Goal: Information Seeking & Learning: Learn about a topic

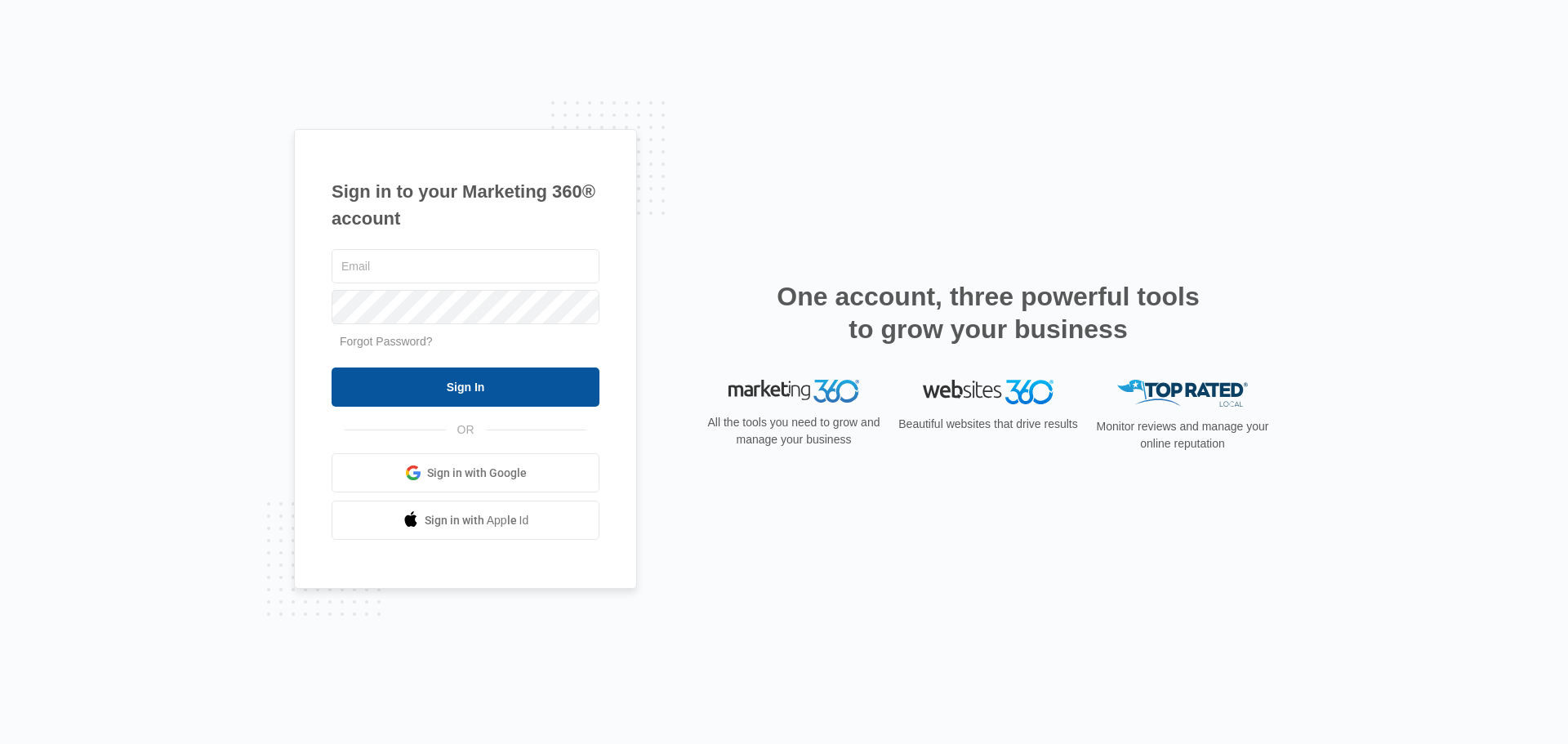
type input "[PERSON_NAME][EMAIL_ADDRESS][DOMAIN_NAME]"
click at [467, 387] on input "Sign In" at bounding box center [464, 387] width 268 height 39
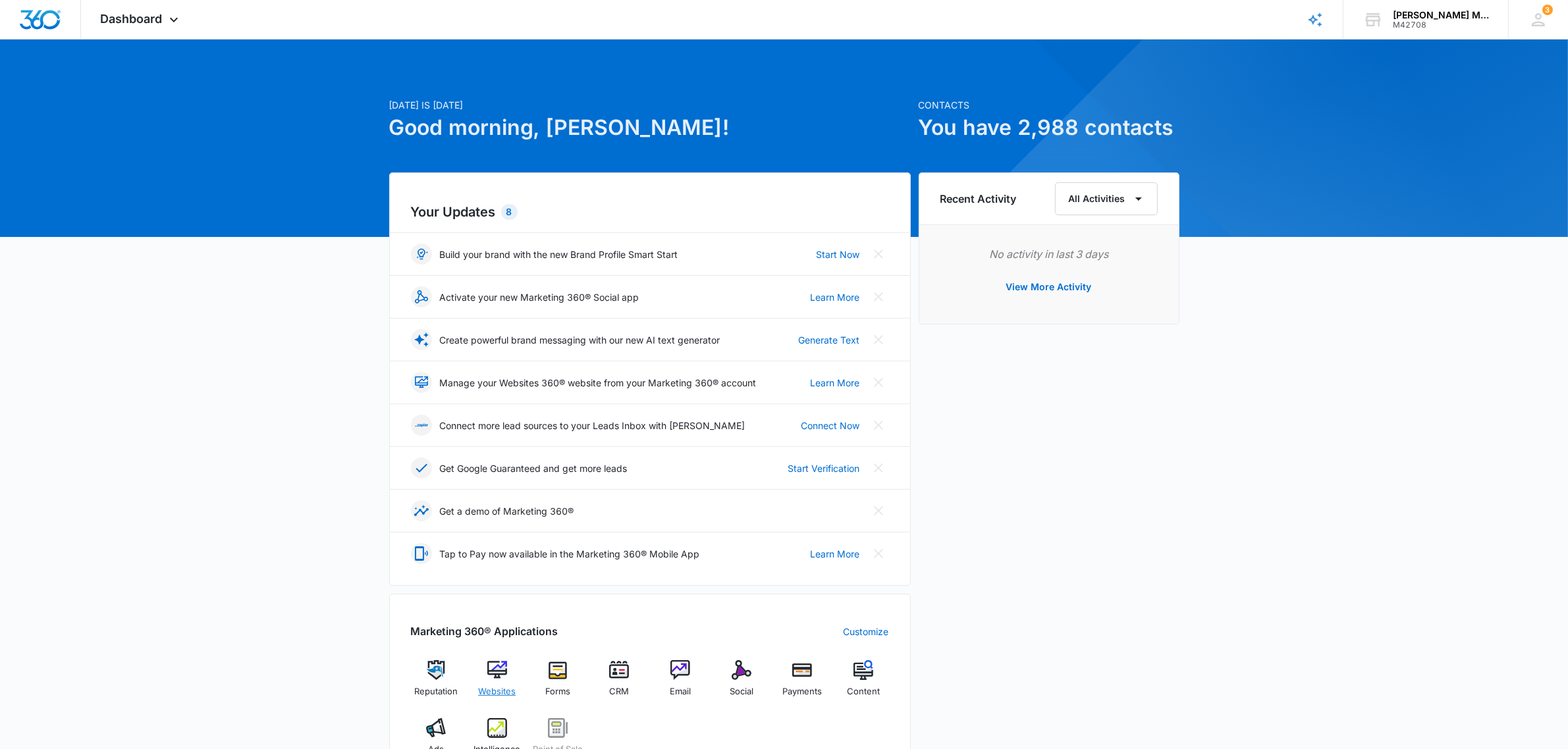
click at [501, 664] on img at bounding box center [498, 670] width 20 height 20
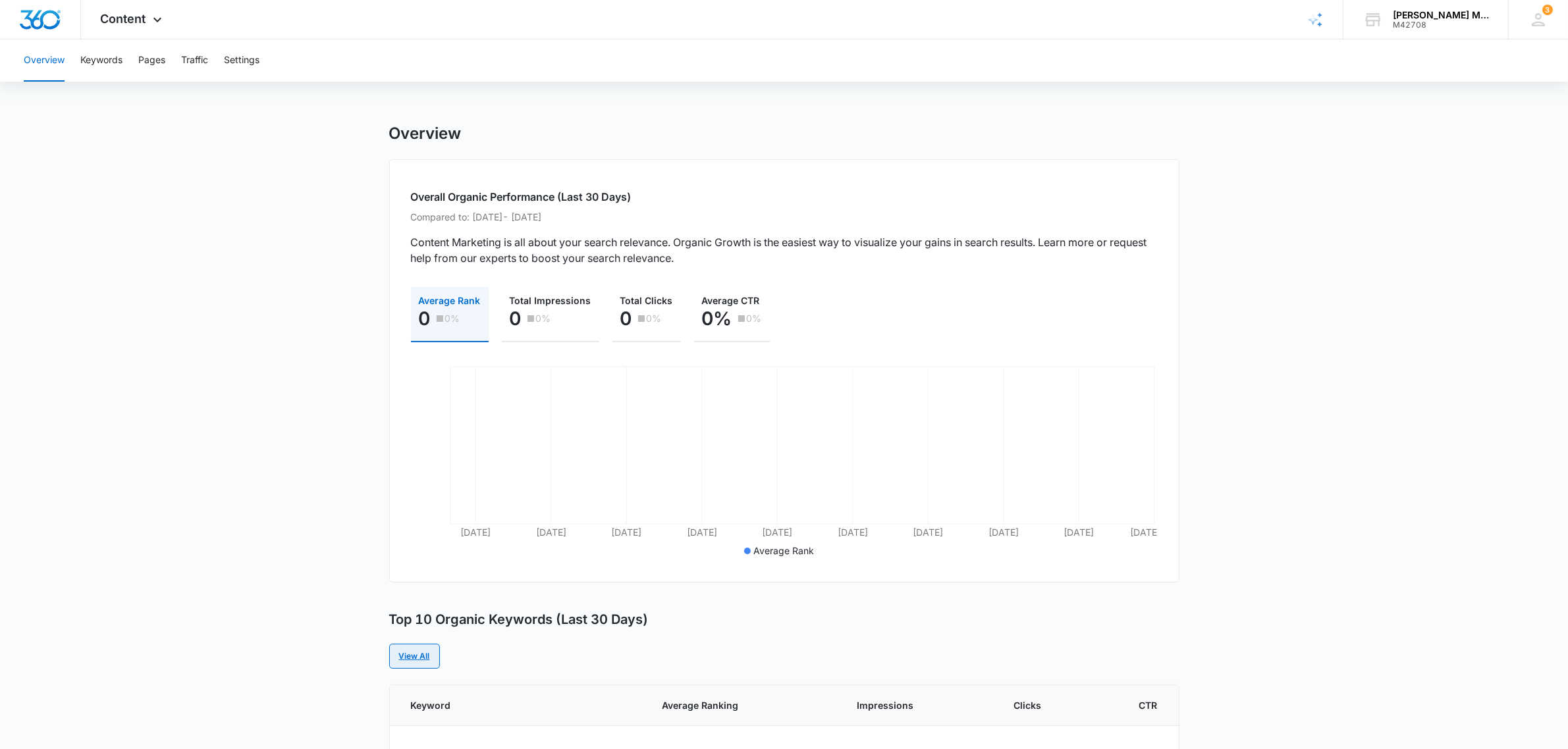
click at [425, 653] on link "View All" at bounding box center [415, 656] width 51 height 25
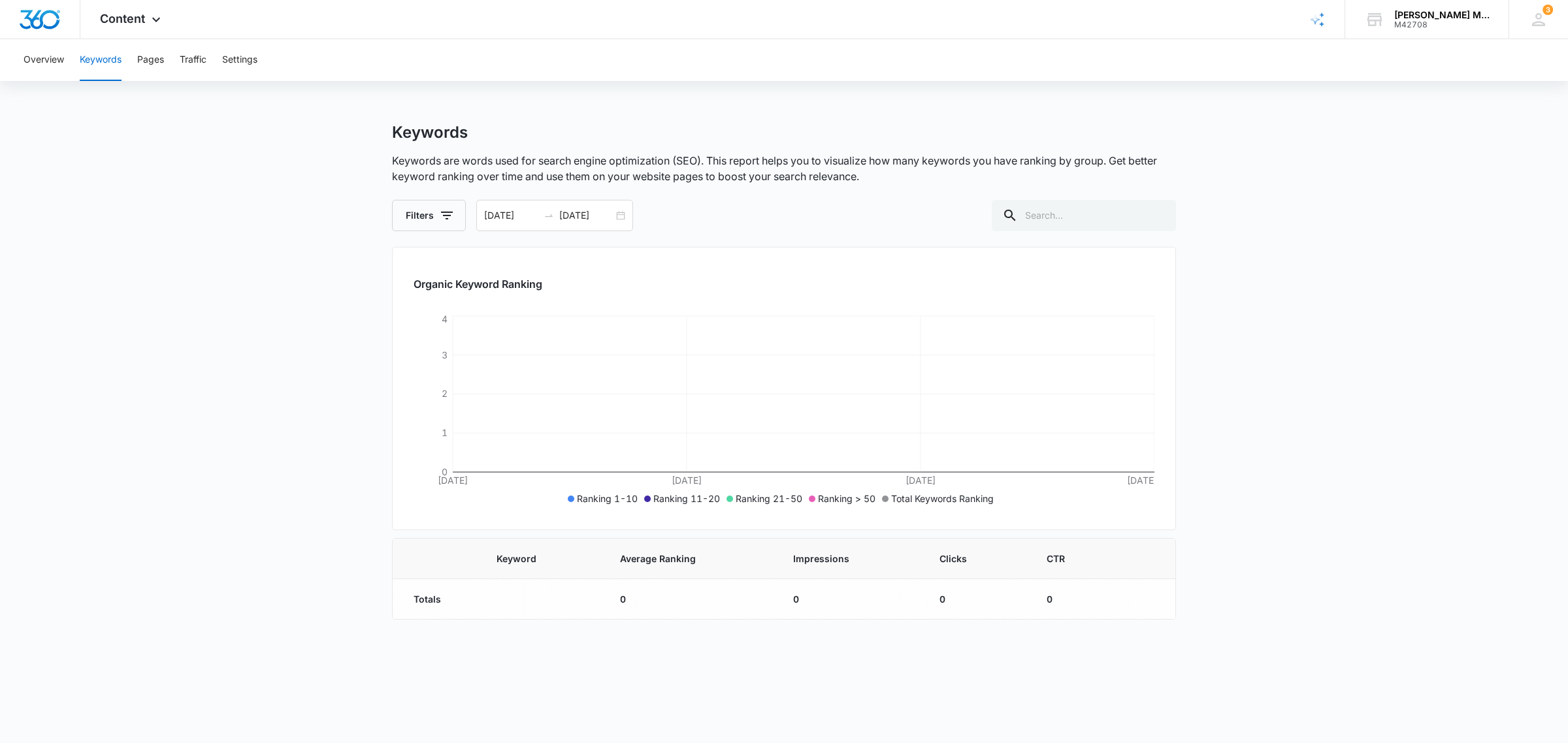
click at [1385, 296] on main "Keywords Keywords are words used for search engine optimization (SEO). This rep…" at bounding box center [784, 379] width 1568 height 513
click at [582, 220] on input "09/04/2025" at bounding box center [586, 215] width 55 height 15
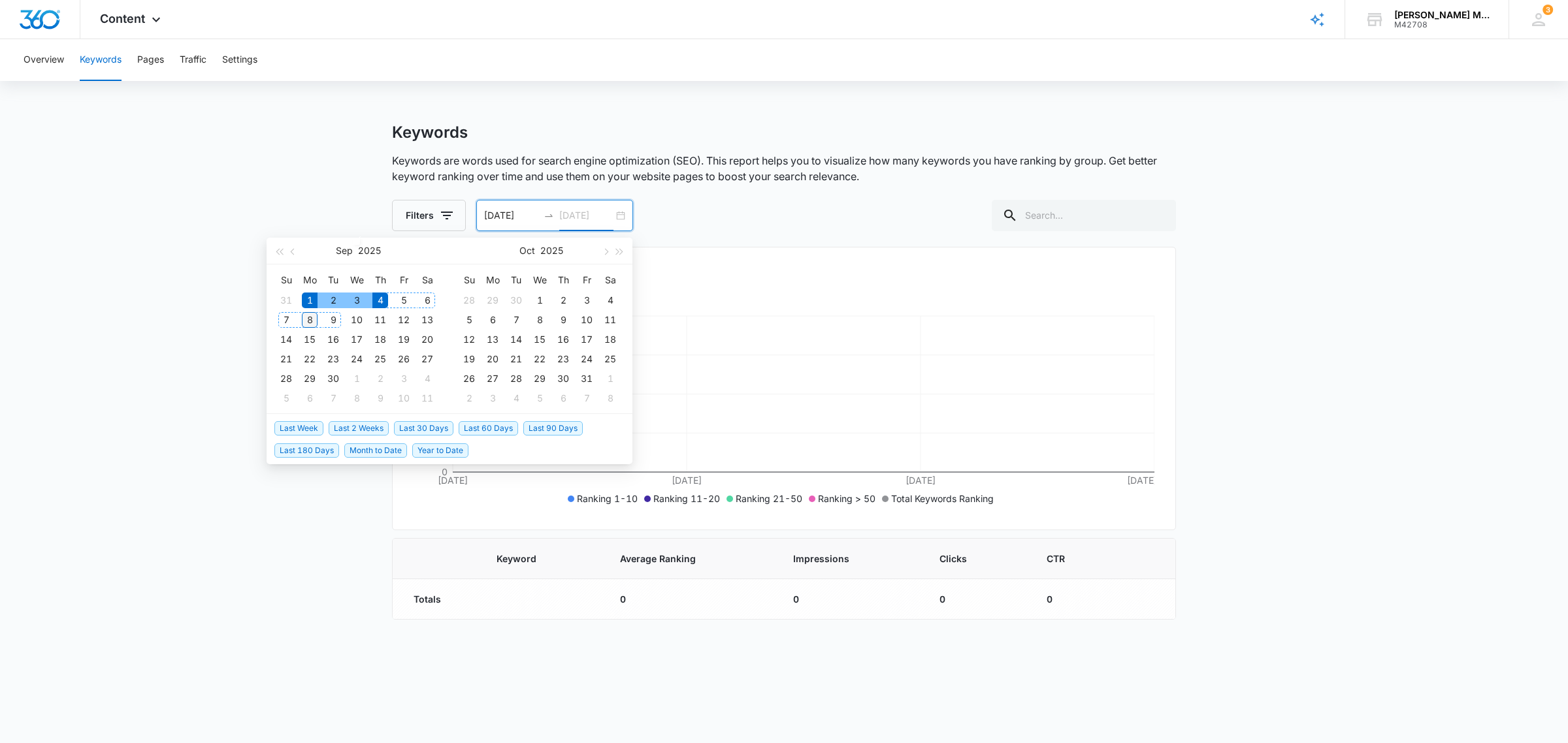
type input "09/08/2025"
click at [308, 321] on div "8" at bounding box center [309, 320] width 15 height 15
click at [985, 276] on h2 "Organic Keyword Ranking" at bounding box center [784, 284] width 741 height 15
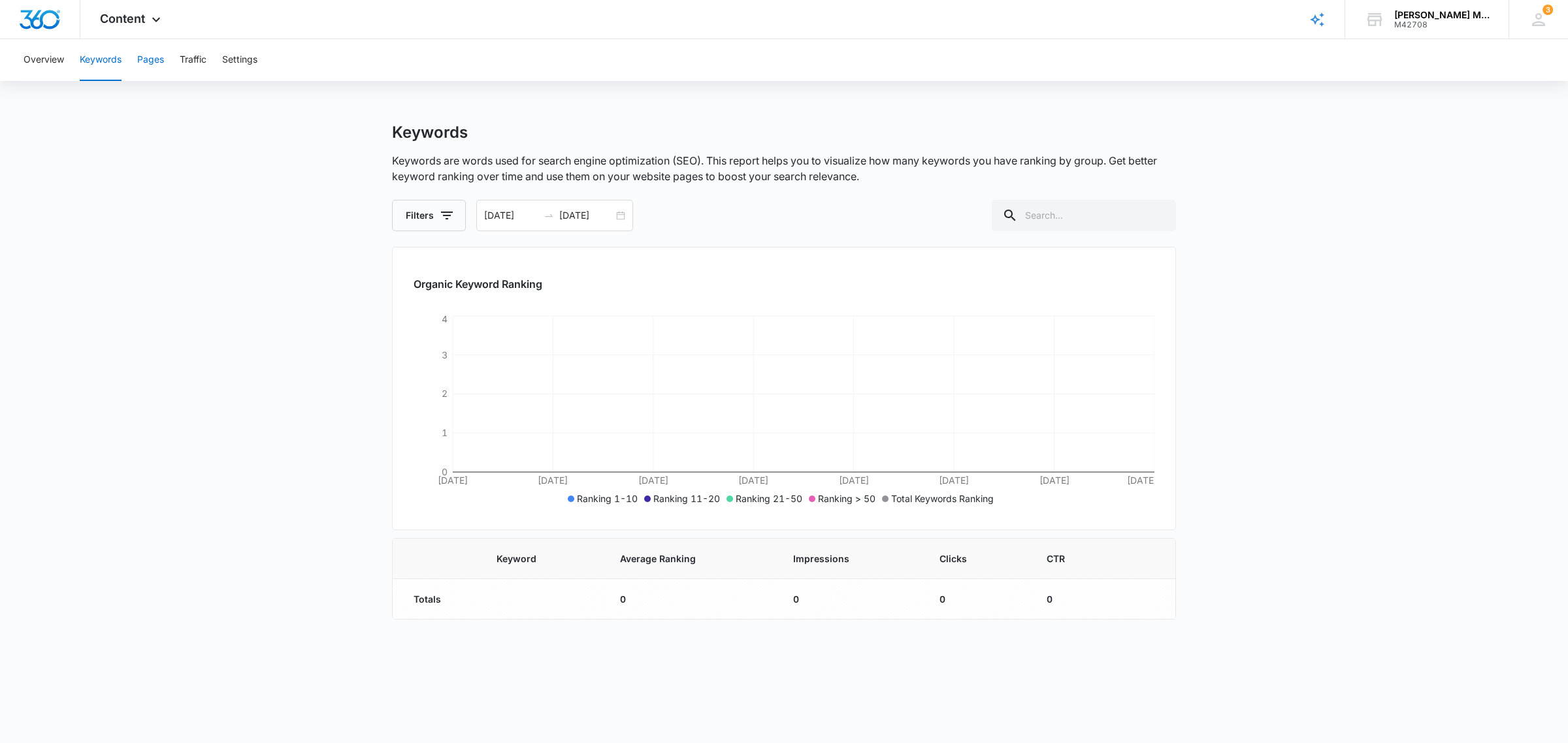
click at [155, 62] on button "Pages" at bounding box center [151, 60] width 27 height 41
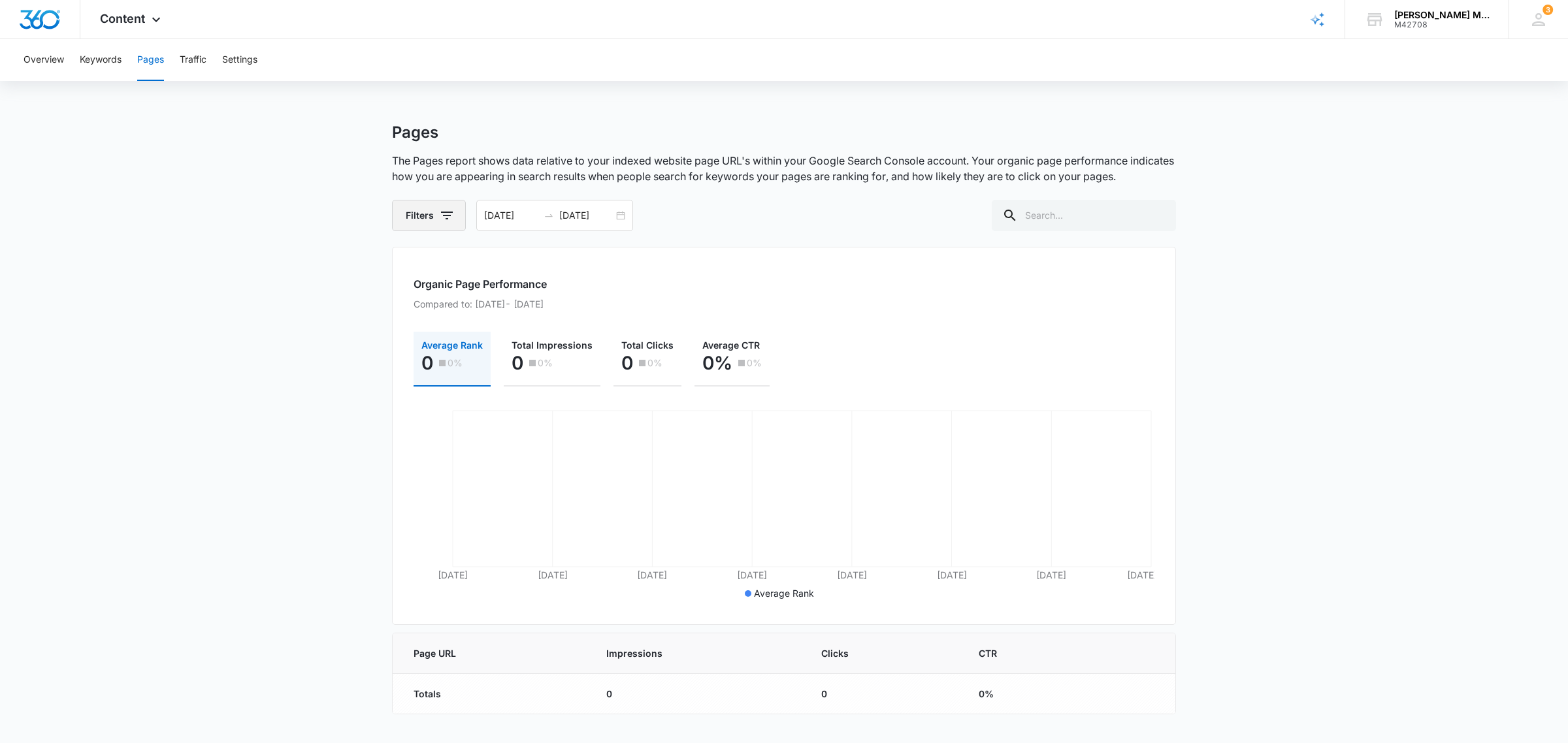
click at [420, 211] on button "Filters" at bounding box center [428, 215] width 74 height 31
click at [928, 299] on p "Compared to: Aug 24, 2025 - Aug 31, 2025" at bounding box center [784, 304] width 741 height 14
click at [203, 61] on button "Traffic" at bounding box center [193, 60] width 27 height 41
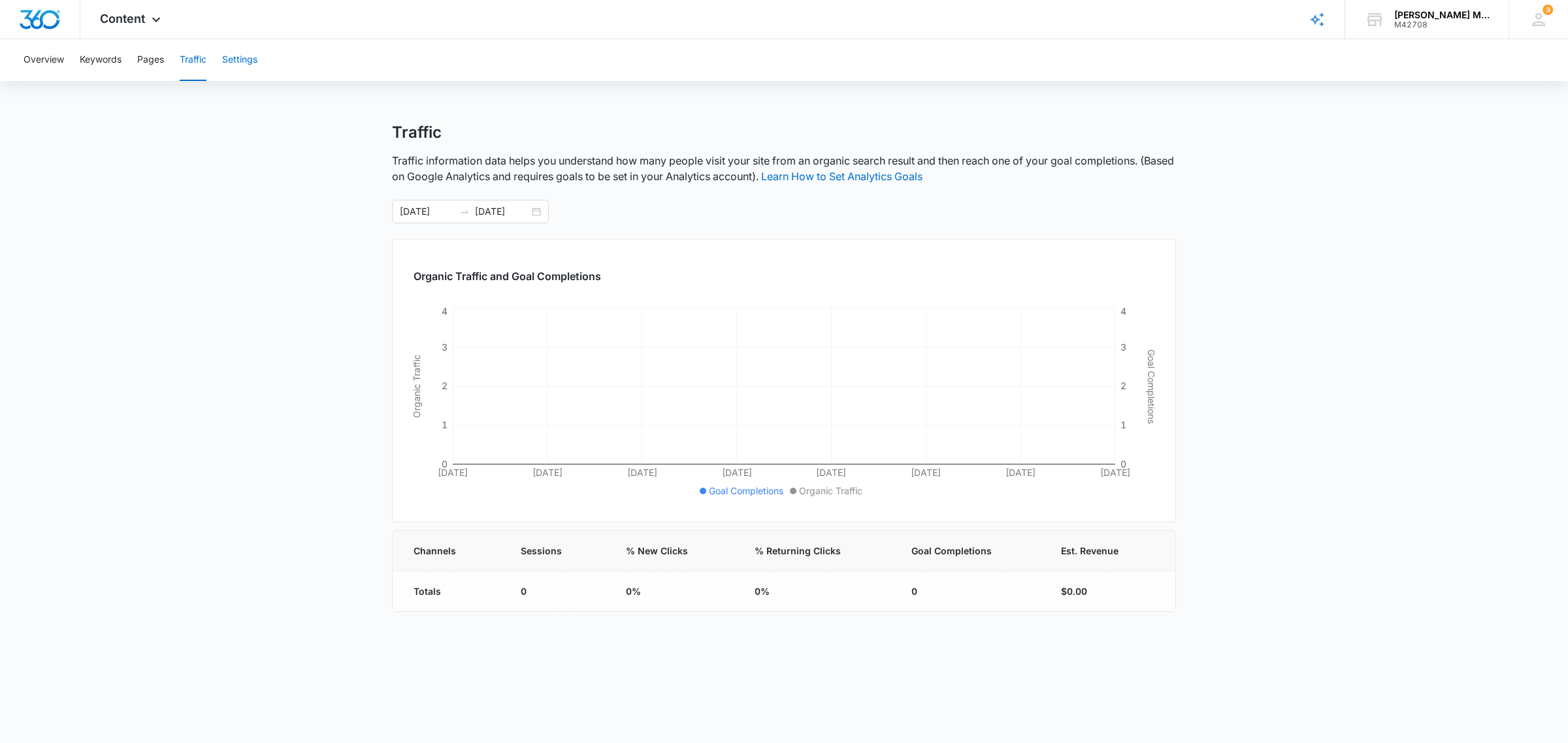
click at [240, 54] on button "Settings" at bounding box center [240, 60] width 35 height 41
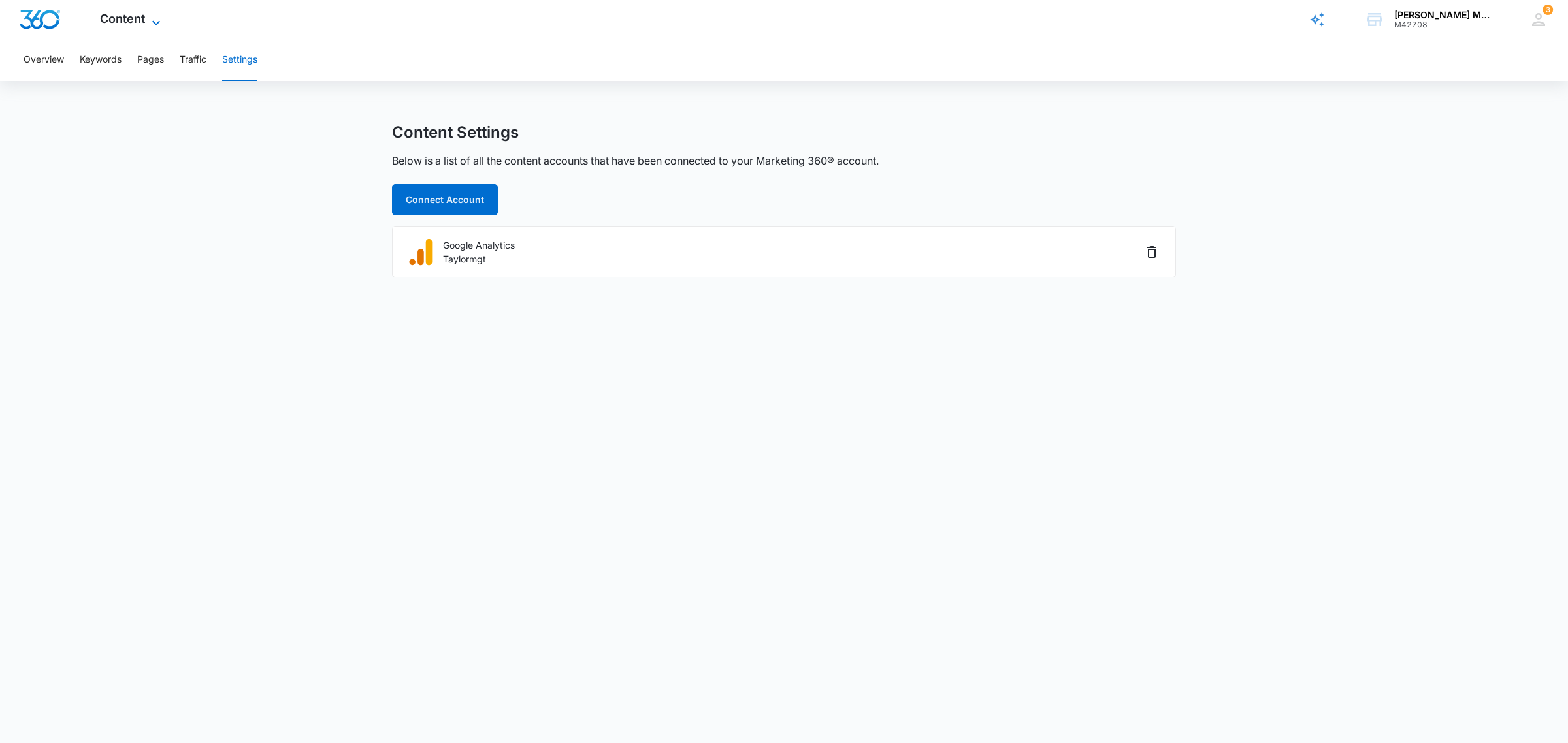
click at [122, 20] on span "Content" at bounding box center [122, 18] width 45 height 14
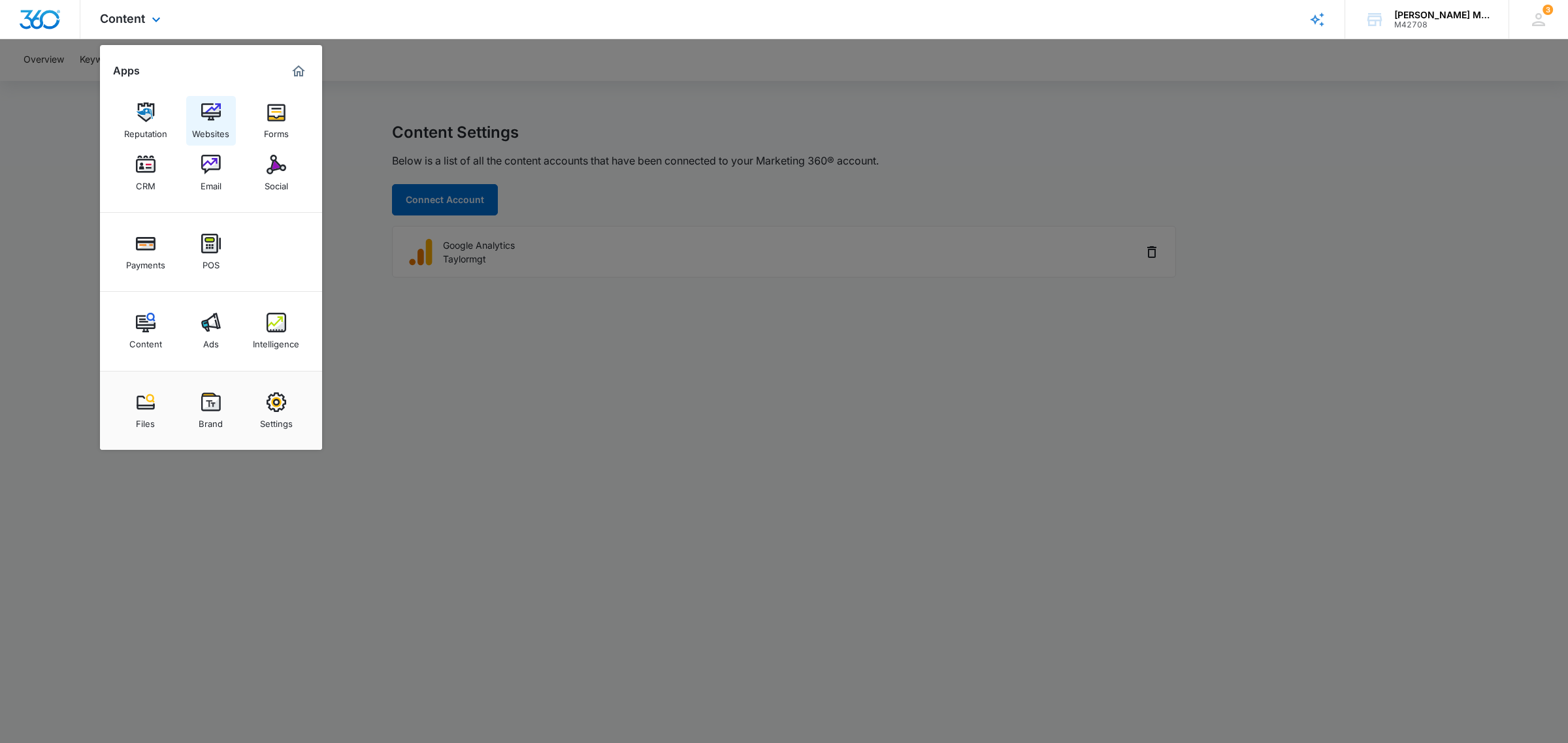
click at [213, 113] on img at bounding box center [211, 113] width 20 height 20
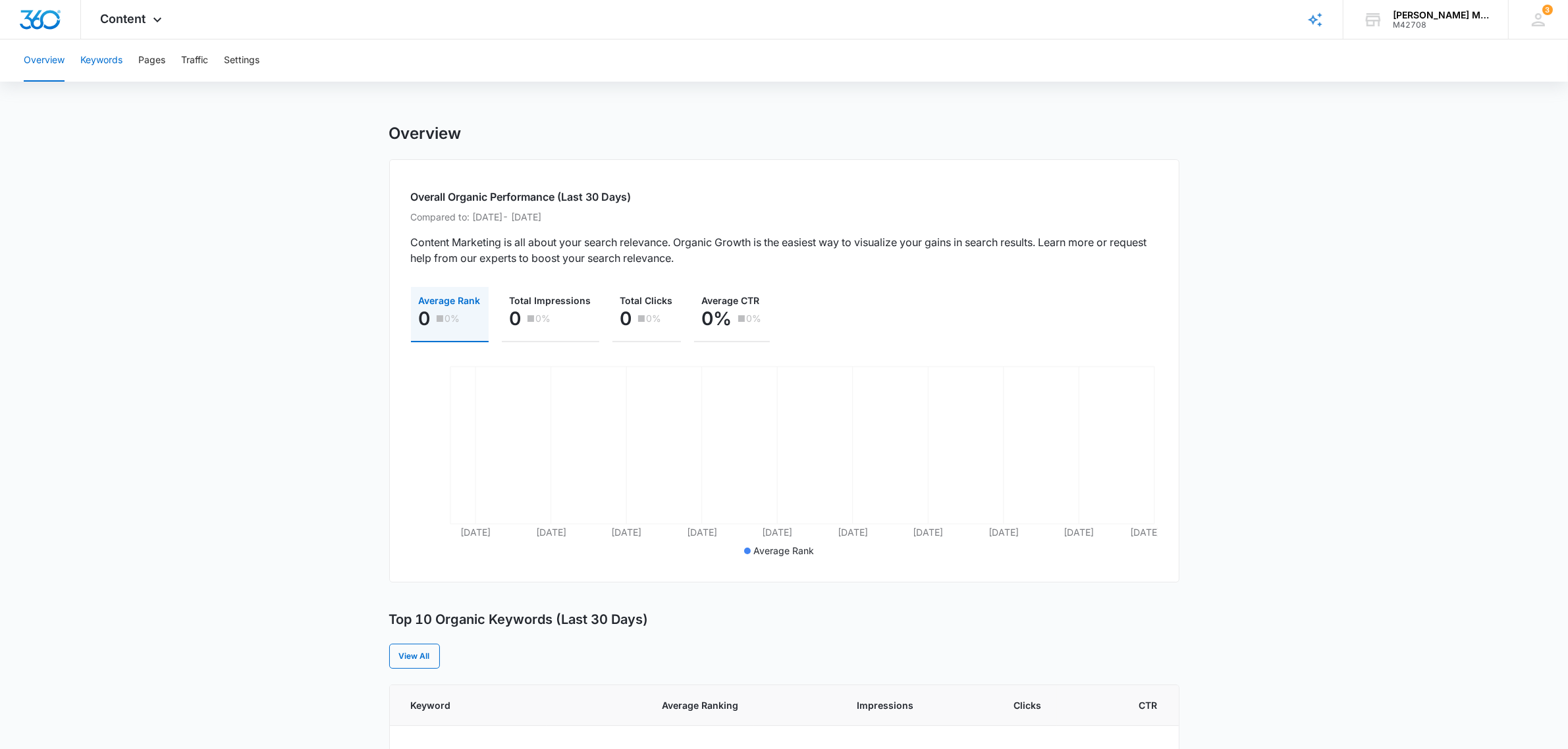
click at [108, 53] on button "Keywords" at bounding box center [101, 60] width 42 height 42
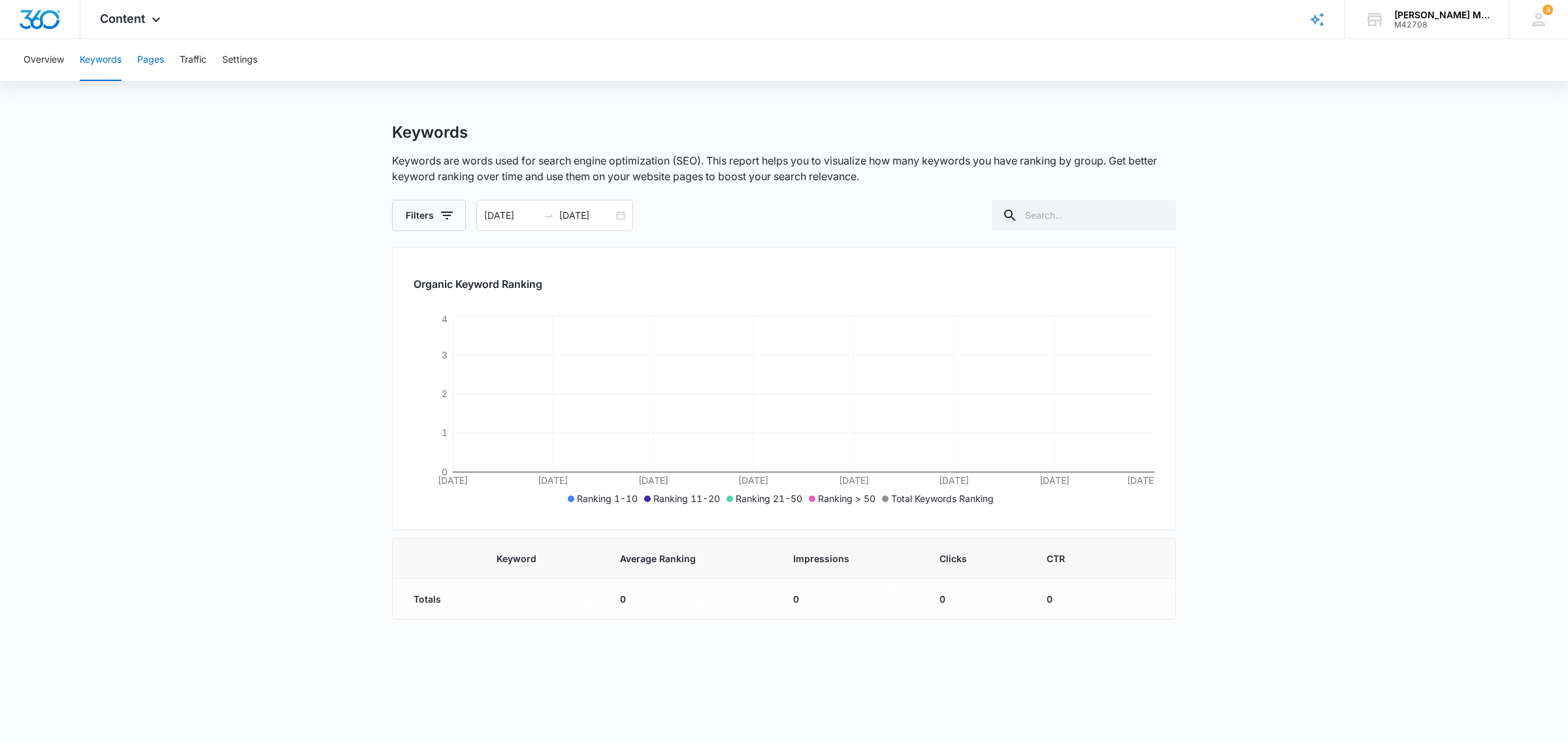
click at [147, 61] on button "Pages" at bounding box center [151, 60] width 27 height 41
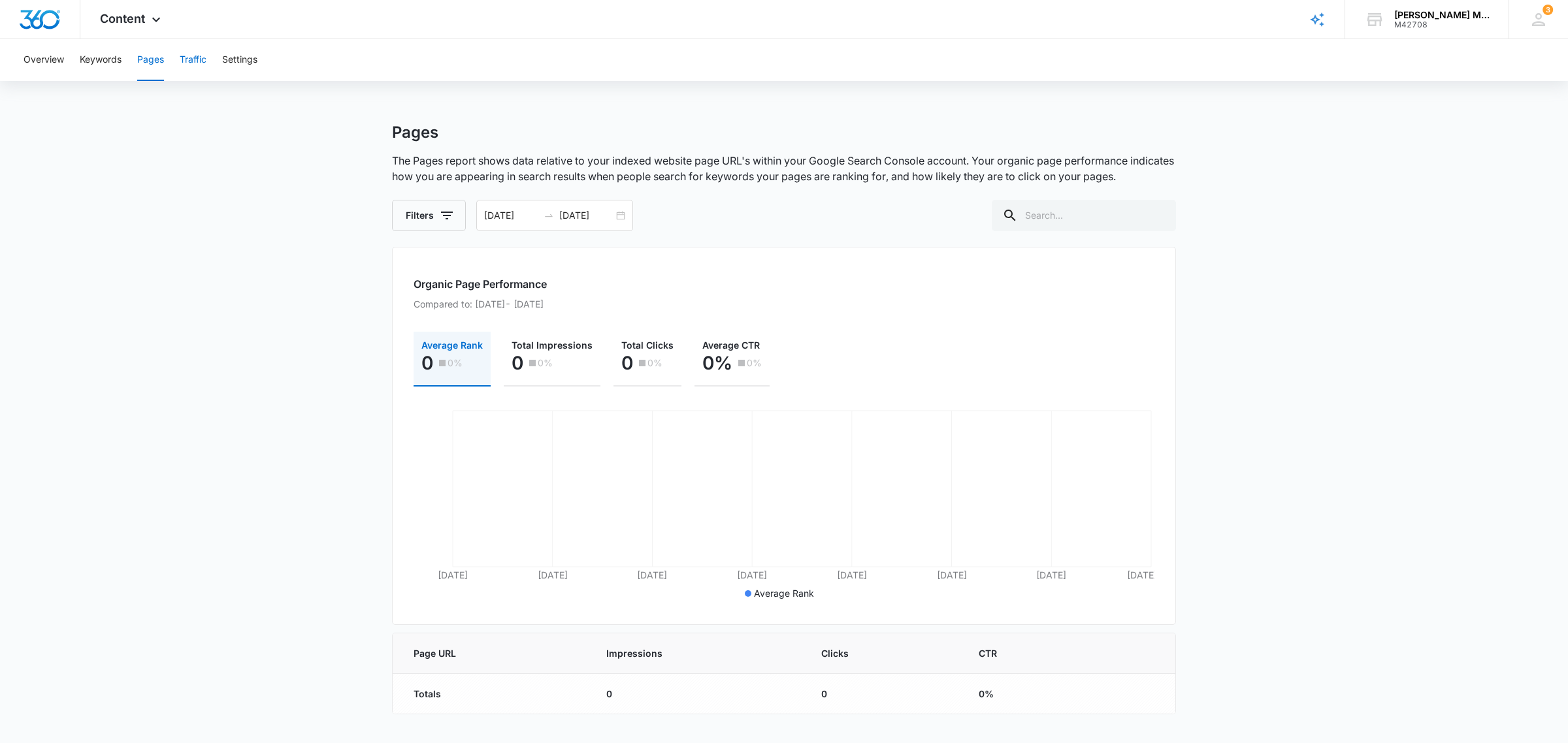
click at [196, 57] on button "Traffic" at bounding box center [193, 60] width 27 height 41
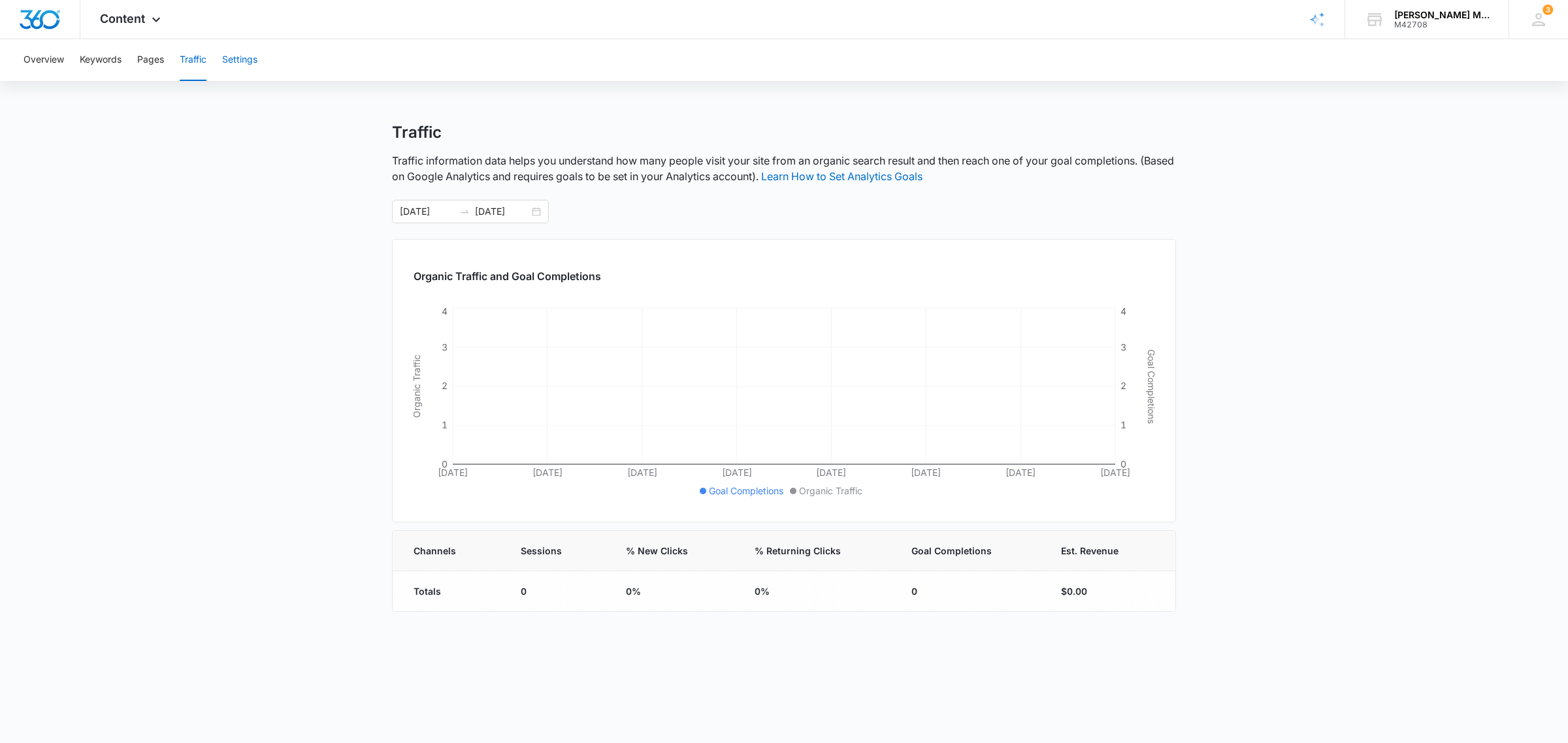
click at [240, 60] on button "Settings" at bounding box center [240, 60] width 35 height 41
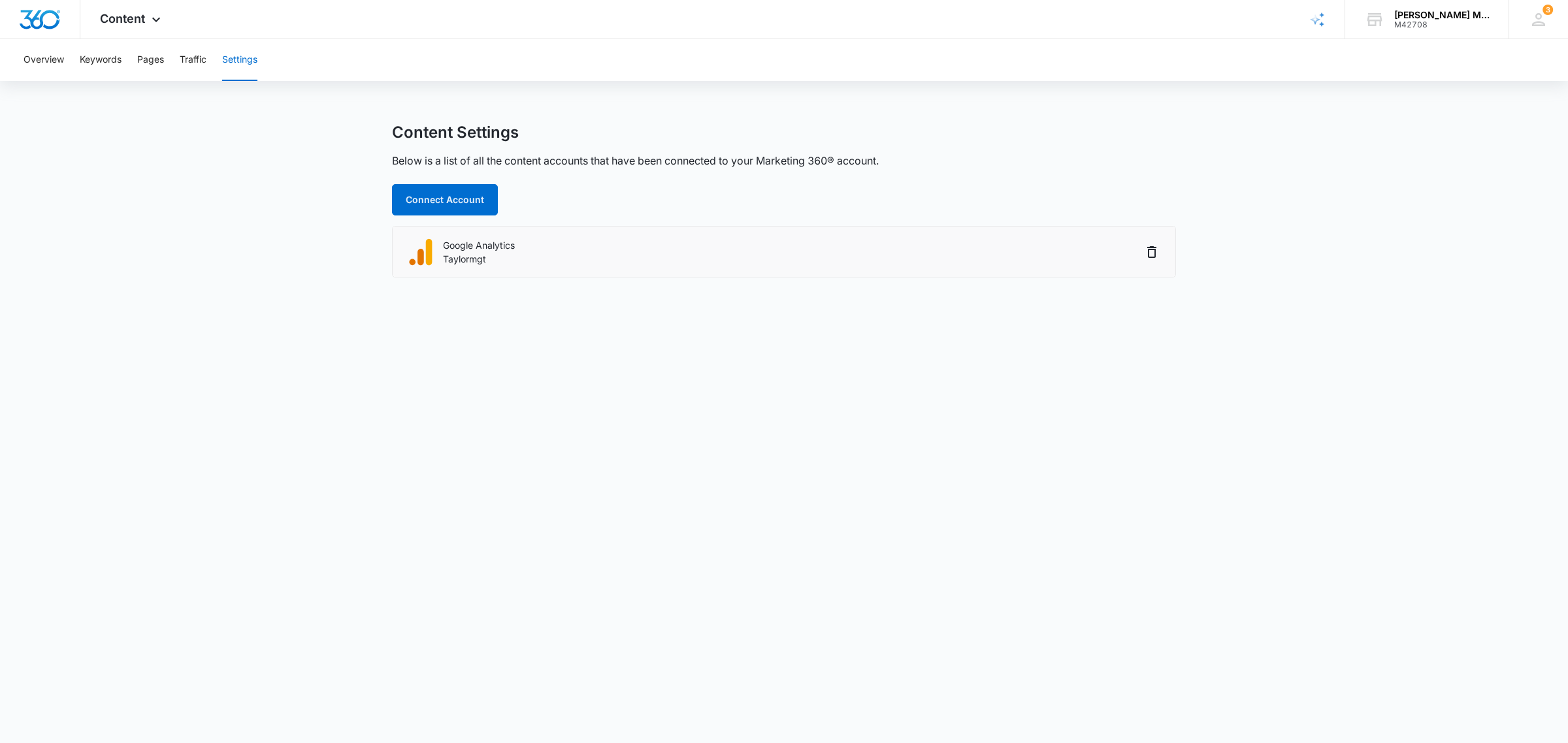
click at [462, 259] on p "Taylormgt" at bounding box center [479, 259] width 72 height 14
click at [451, 185] on div "Content Settings Below is a list of all the content accounts that have been con…" at bounding box center [783, 200] width 784 height 155
click at [451, 196] on button "Connect Account" at bounding box center [445, 200] width 106 height 31
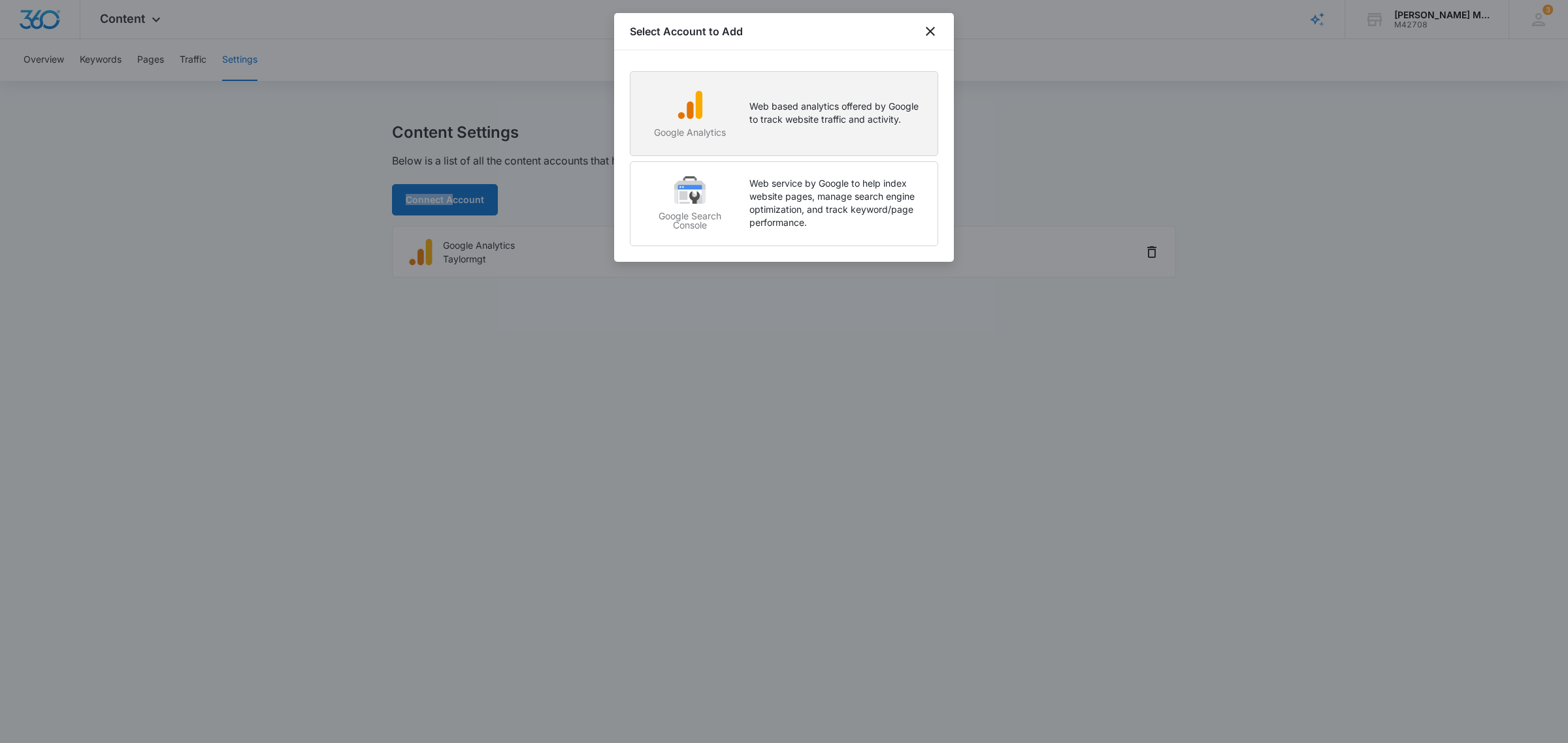
click at [810, 111] on p "Web based analytics offered by Google to track website traffic and activity." at bounding box center [837, 113] width 175 height 26
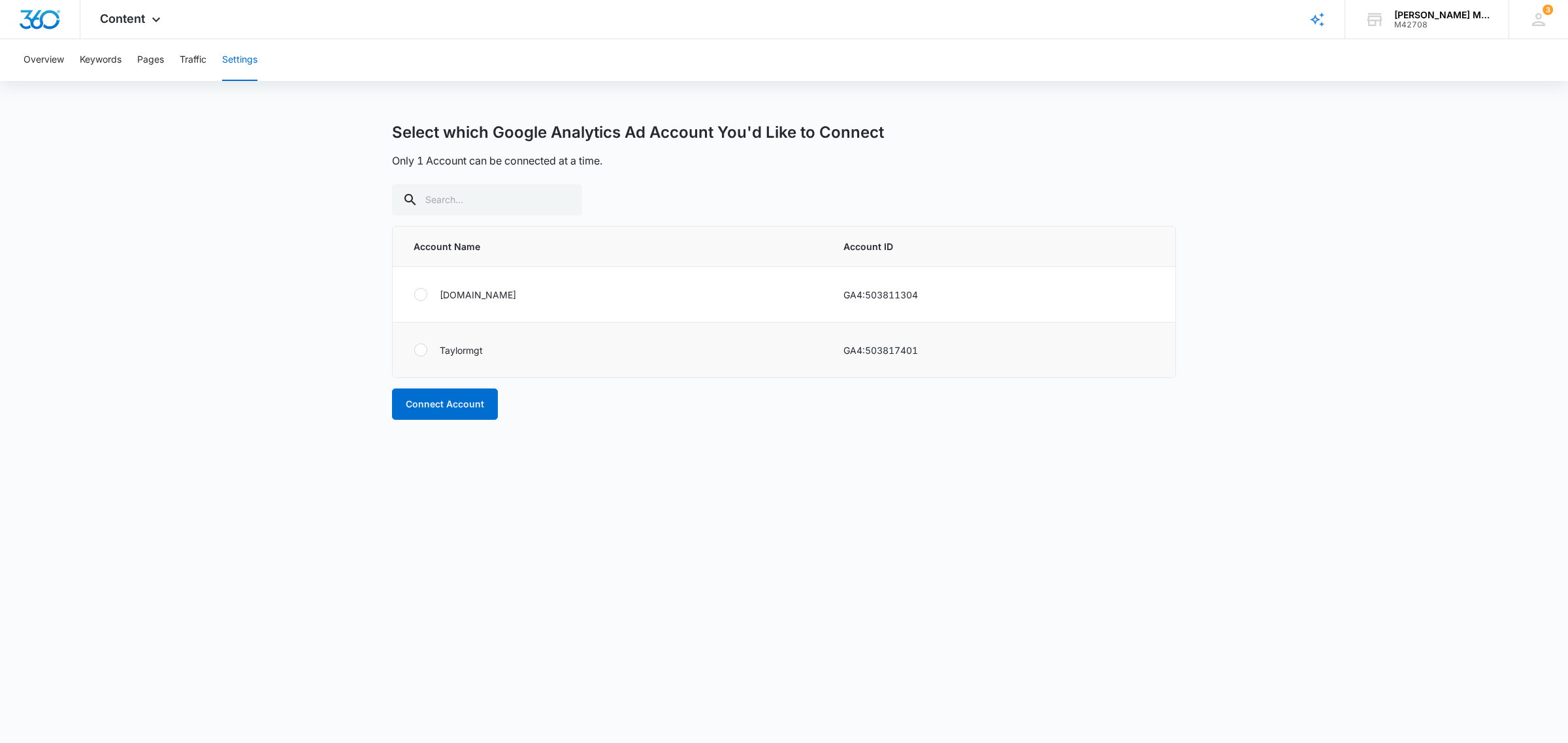
click at [417, 348] on div at bounding box center [420, 350] width 13 height 13
click at [414, 350] on input "radio" at bounding box center [414, 350] width 1 height 1
click at [442, 402] on button "Connect Account" at bounding box center [445, 404] width 106 height 31
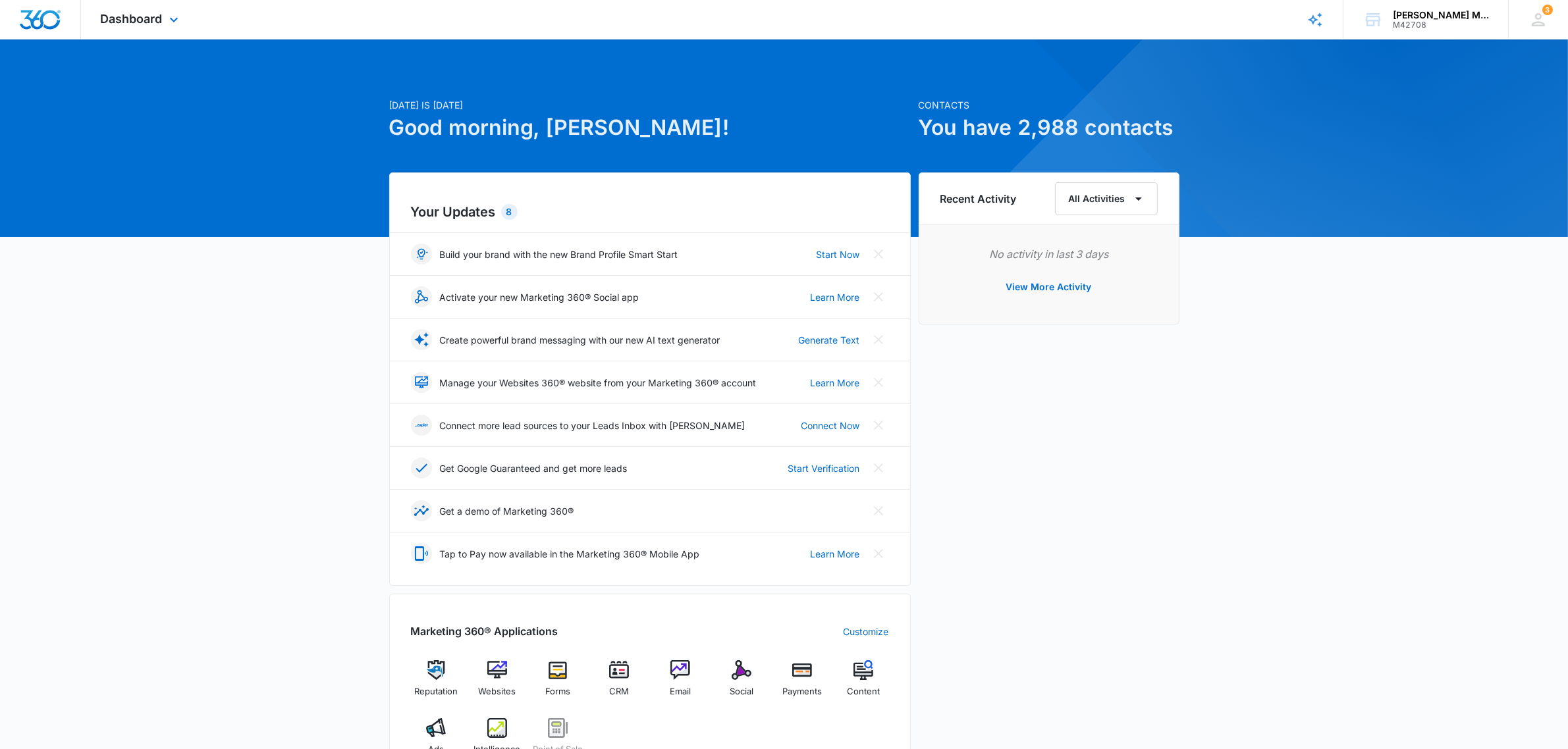
click at [146, 10] on div "Dashboard Apps Reputation Websites Forms CRM Email Social Payments POS Content …" at bounding box center [142, 19] width 121 height 39
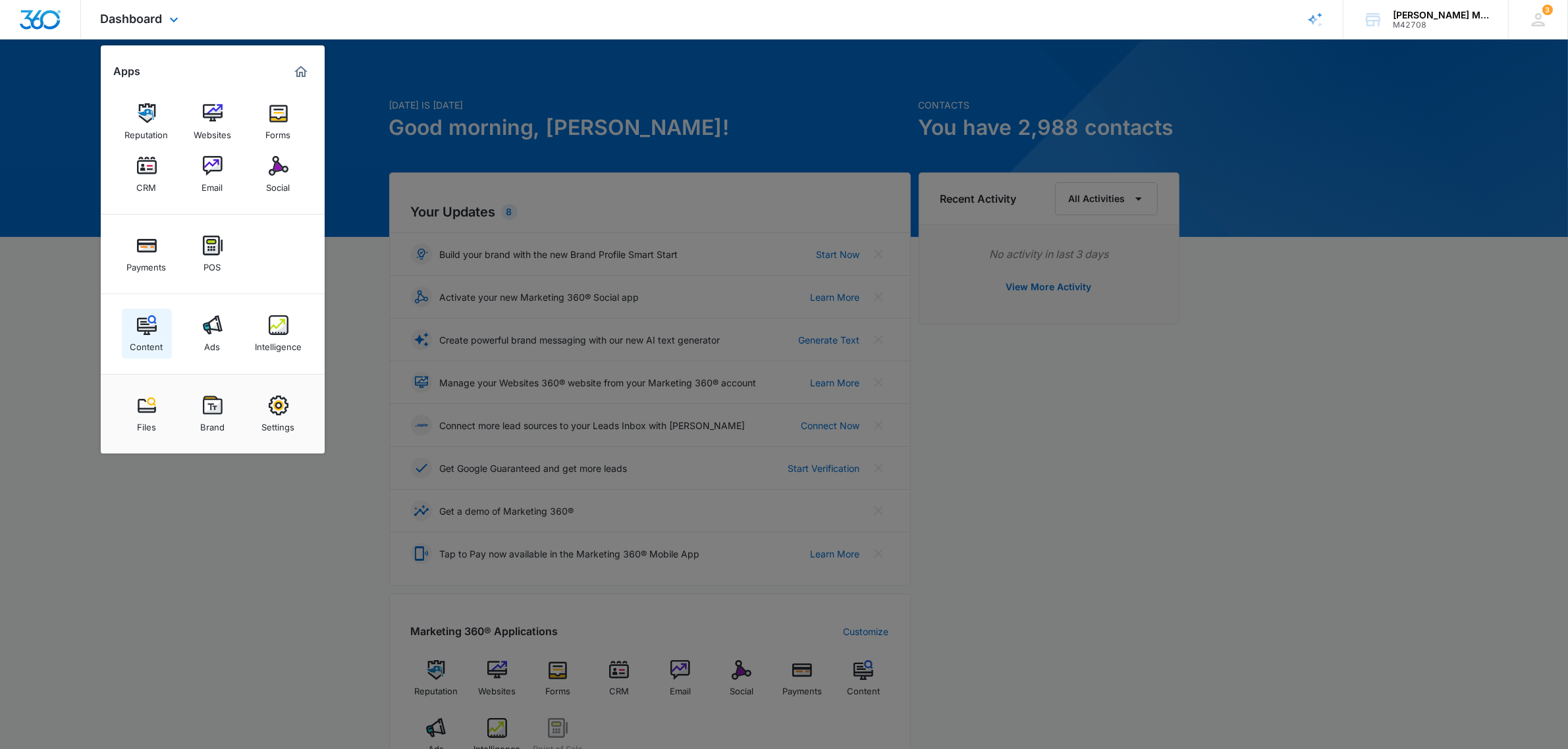
click at [142, 324] on img at bounding box center [147, 326] width 20 height 20
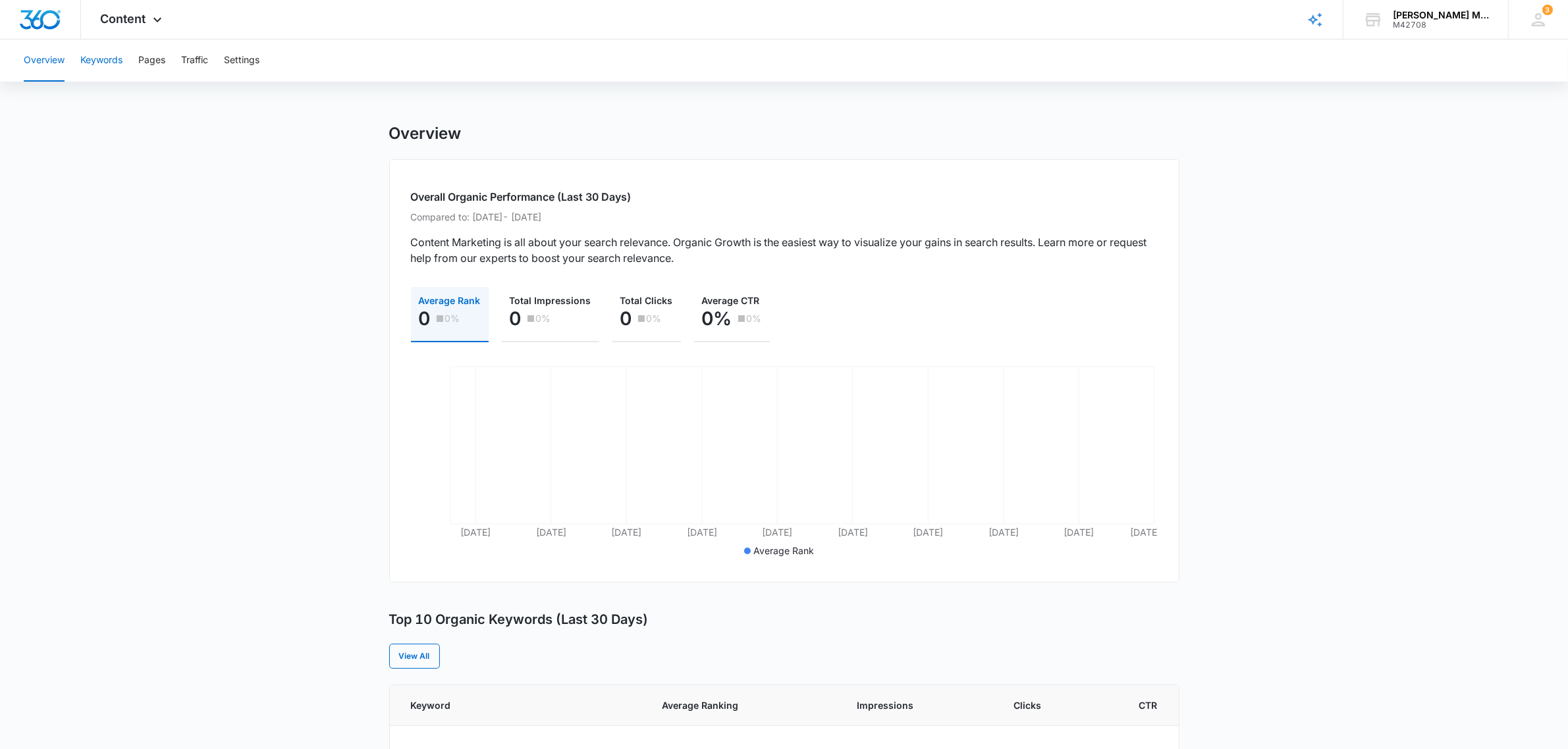
click at [111, 60] on button "Keywords" at bounding box center [101, 60] width 42 height 42
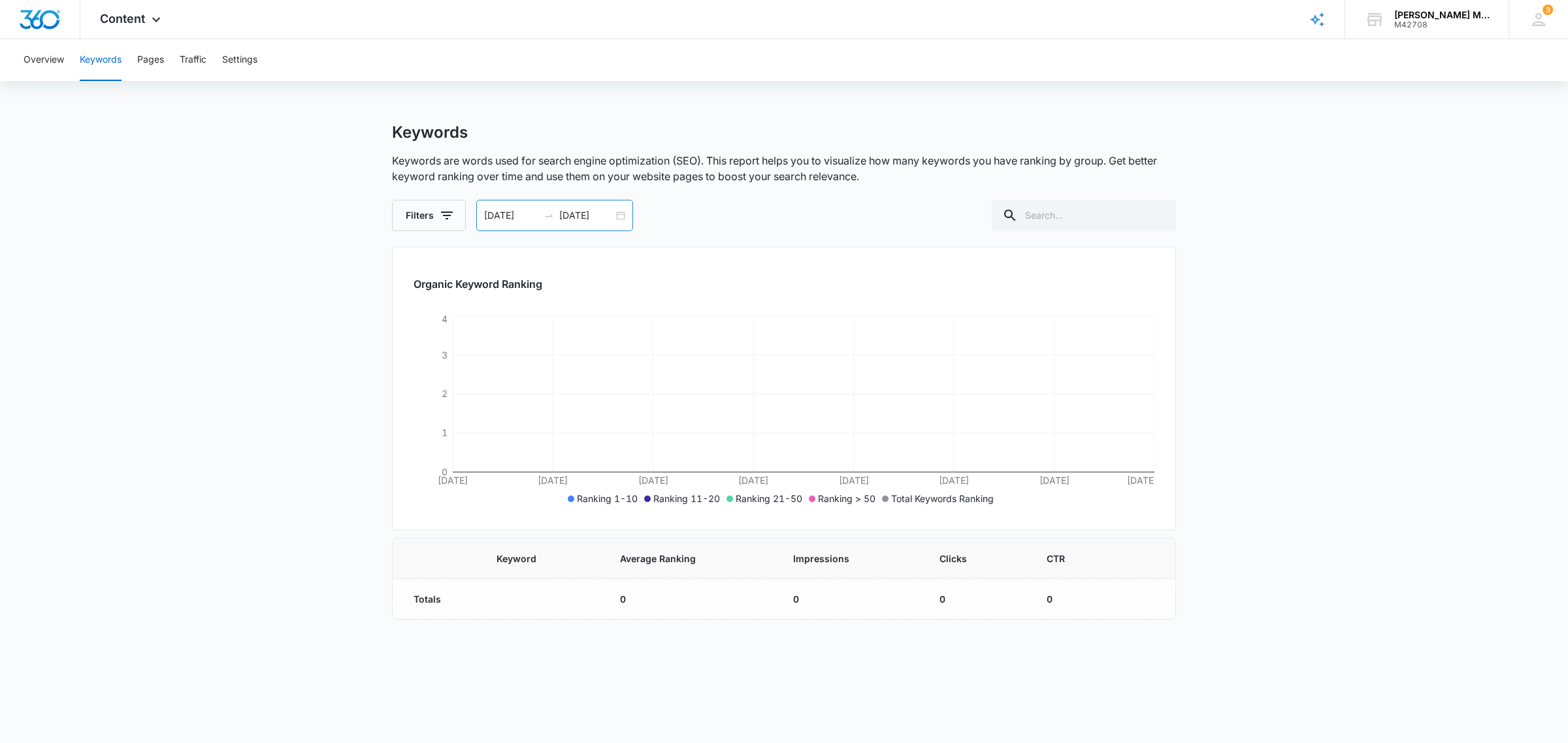
click at [583, 213] on input "[DATE]" at bounding box center [586, 215] width 55 height 15
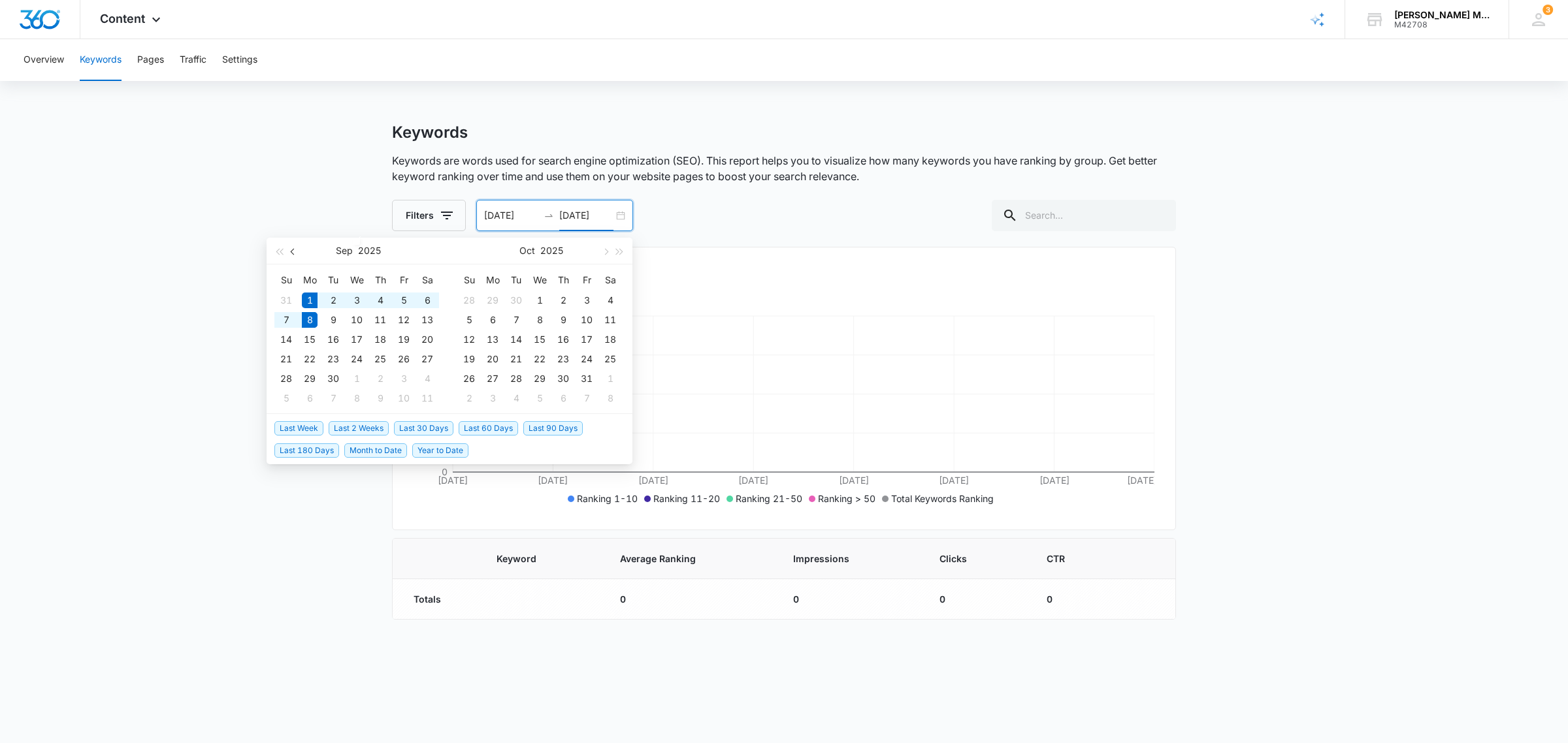
click at [296, 252] on span "button" at bounding box center [294, 251] width 7 height 7
type input "08/01/2025"
click at [403, 299] on div "1" at bounding box center [404, 300] width 15 height 15
drag, startPoint x: 607, startPoint y: 214, endPoint x: 541, endPoint y: 220, distance: 66.3
click at [541, 220] on div "08/01/2025" at bounding box center [554, 215] width 157 height 31
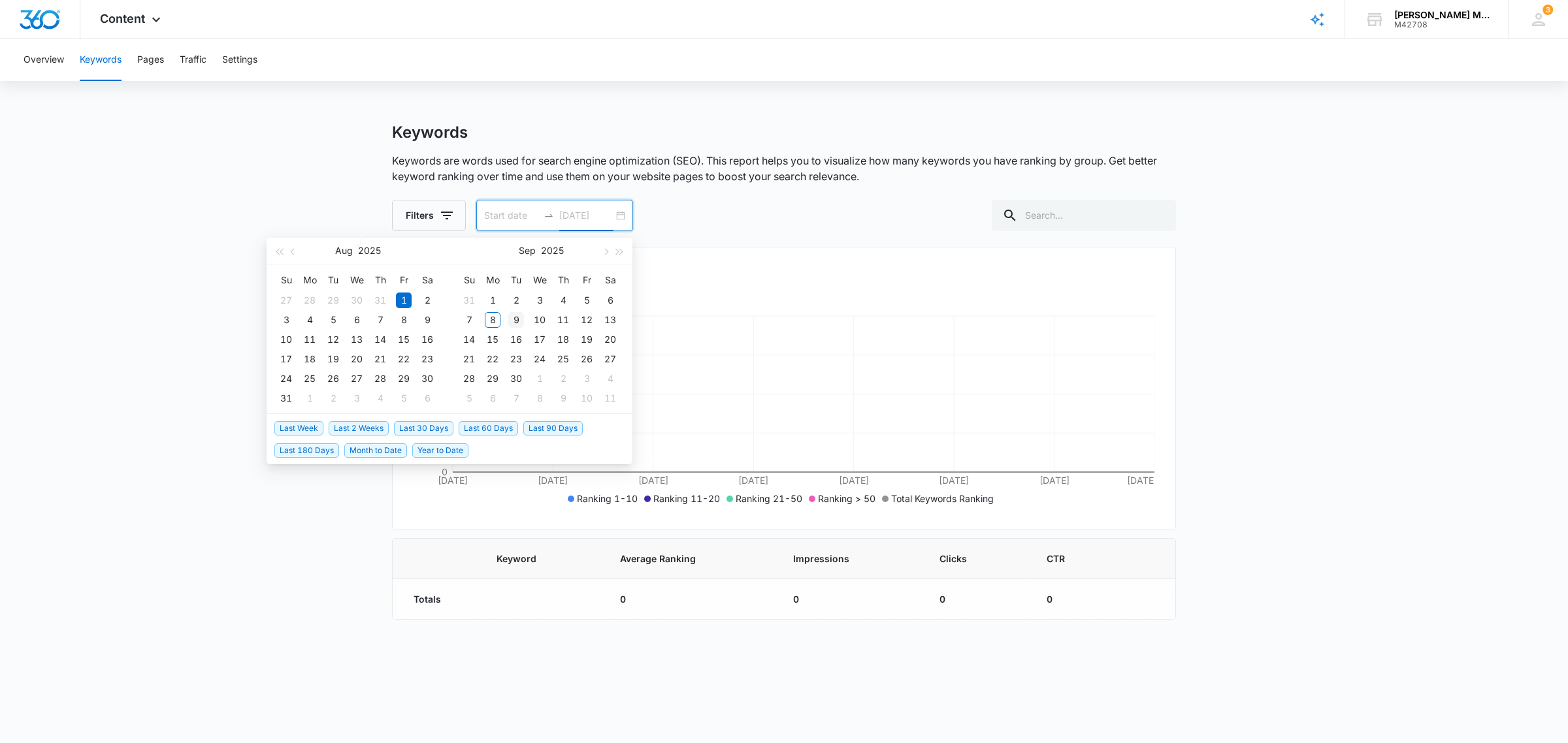
type input "09/09/2025"
click at [514, 314] on div "9" at bounding box center [516, 320] width 15 height 15
type input "01012025"
type input "[DATE]"
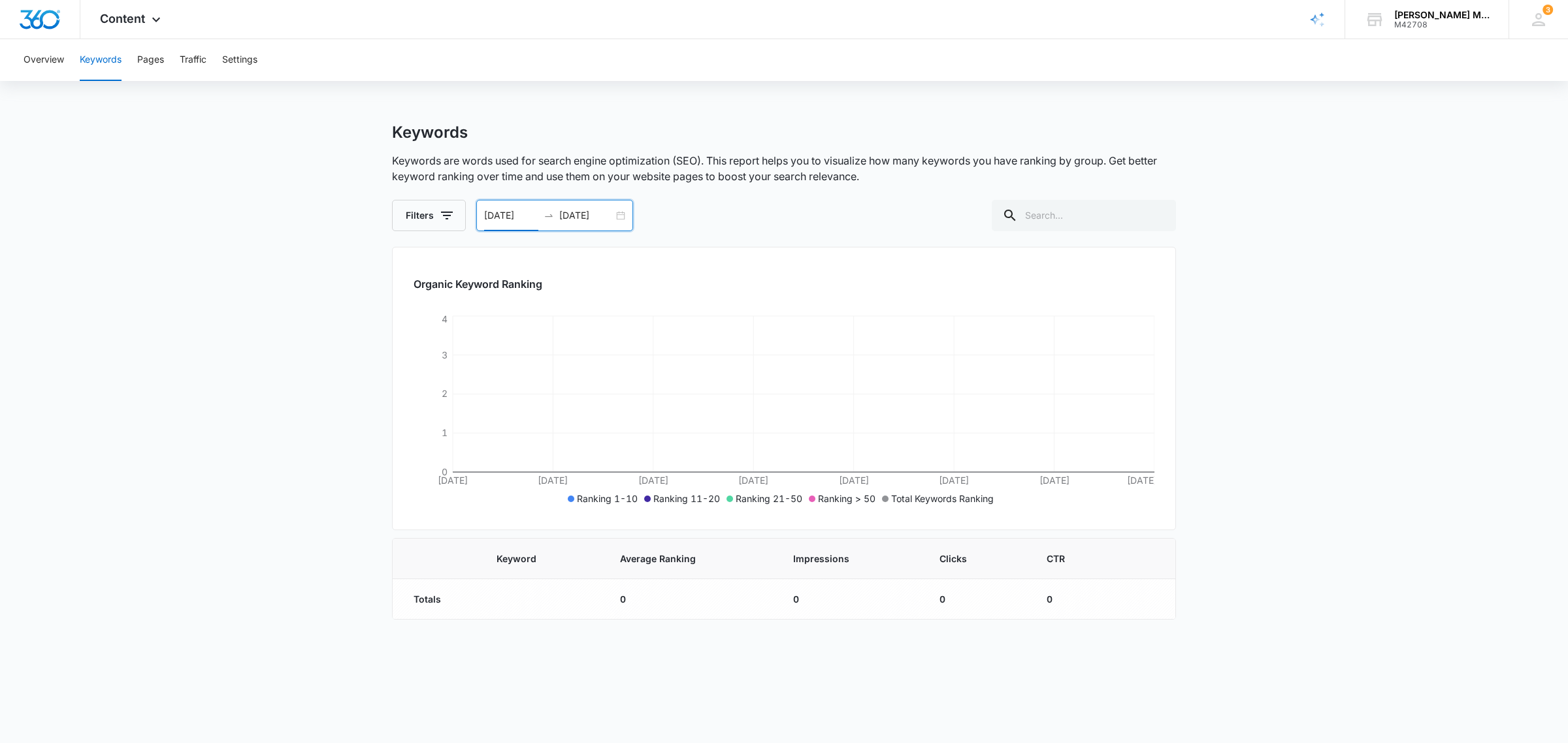
type input "[DATE]"
click at [281, 195] on main "Keywords Keywords are words used for search engine optimization (SEO). This rep…" at bounding box center [784, 379] width 1568 height 513
click at [146, 60] on button "Pages" at bounding box center [151, 60] width 27 height 41
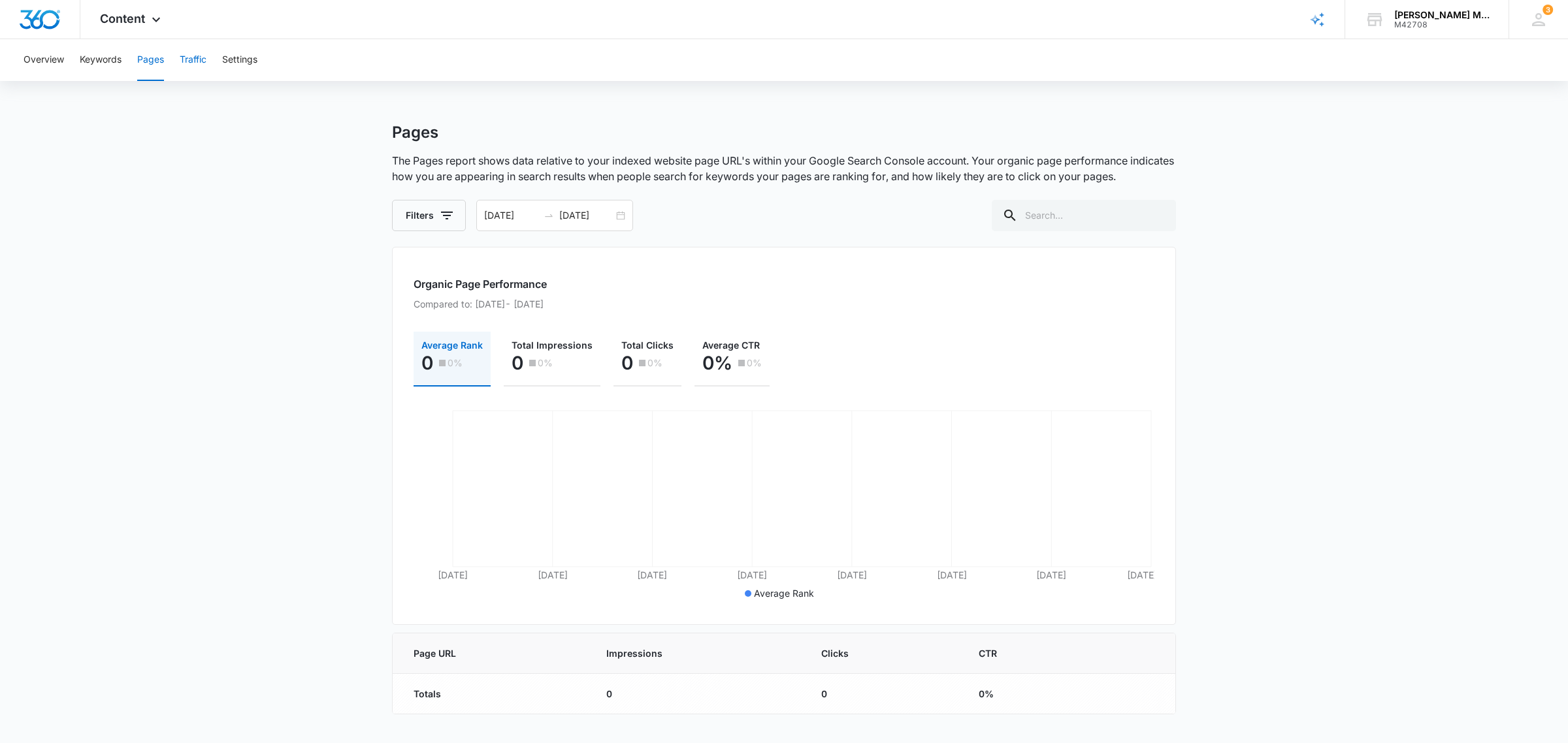
click at [186, 56] on button "Traffic" at bounding box center [193, 60] width 27 height 41
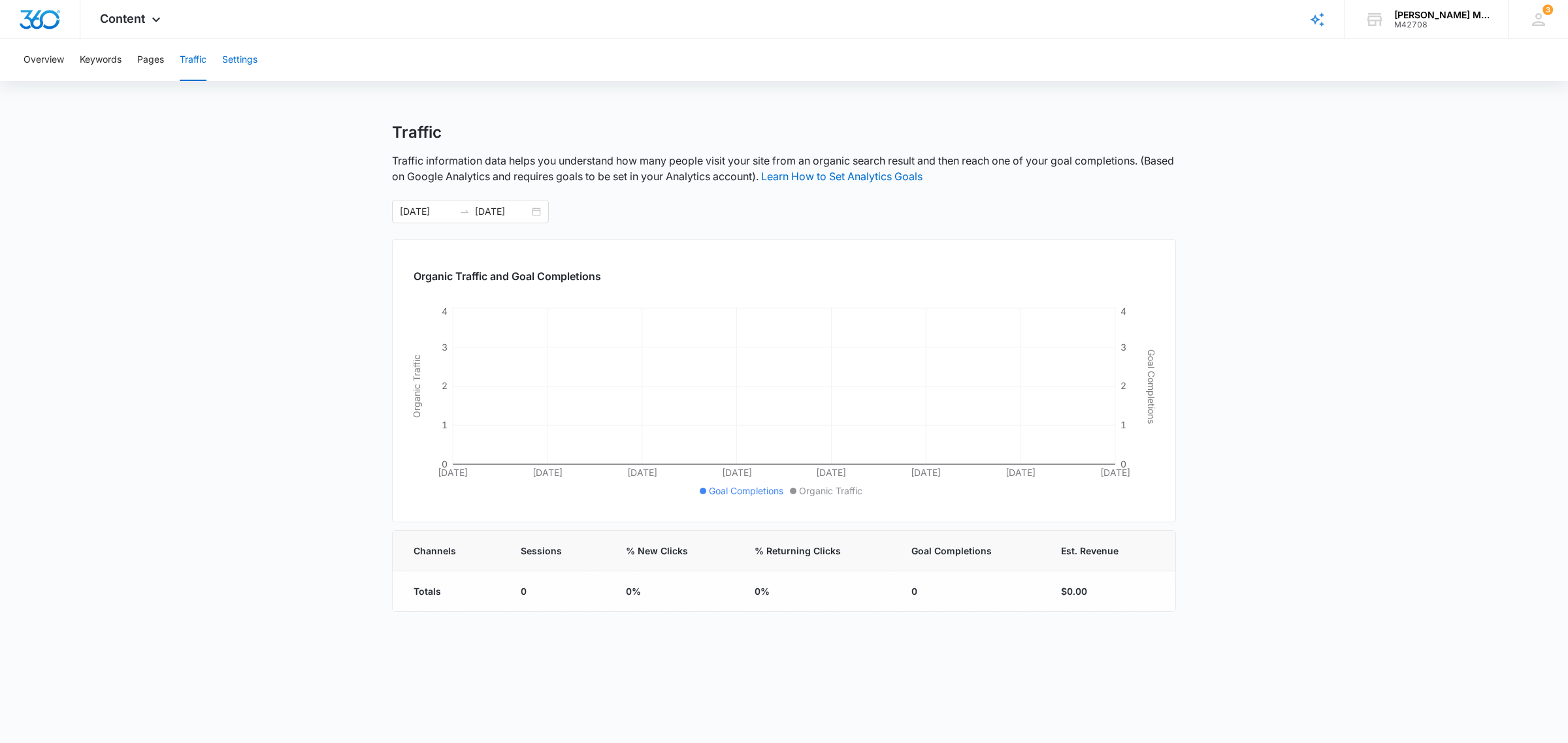
click at [240, 62] on button "Settings" at bounding box center [240, 60] width 35 height 41
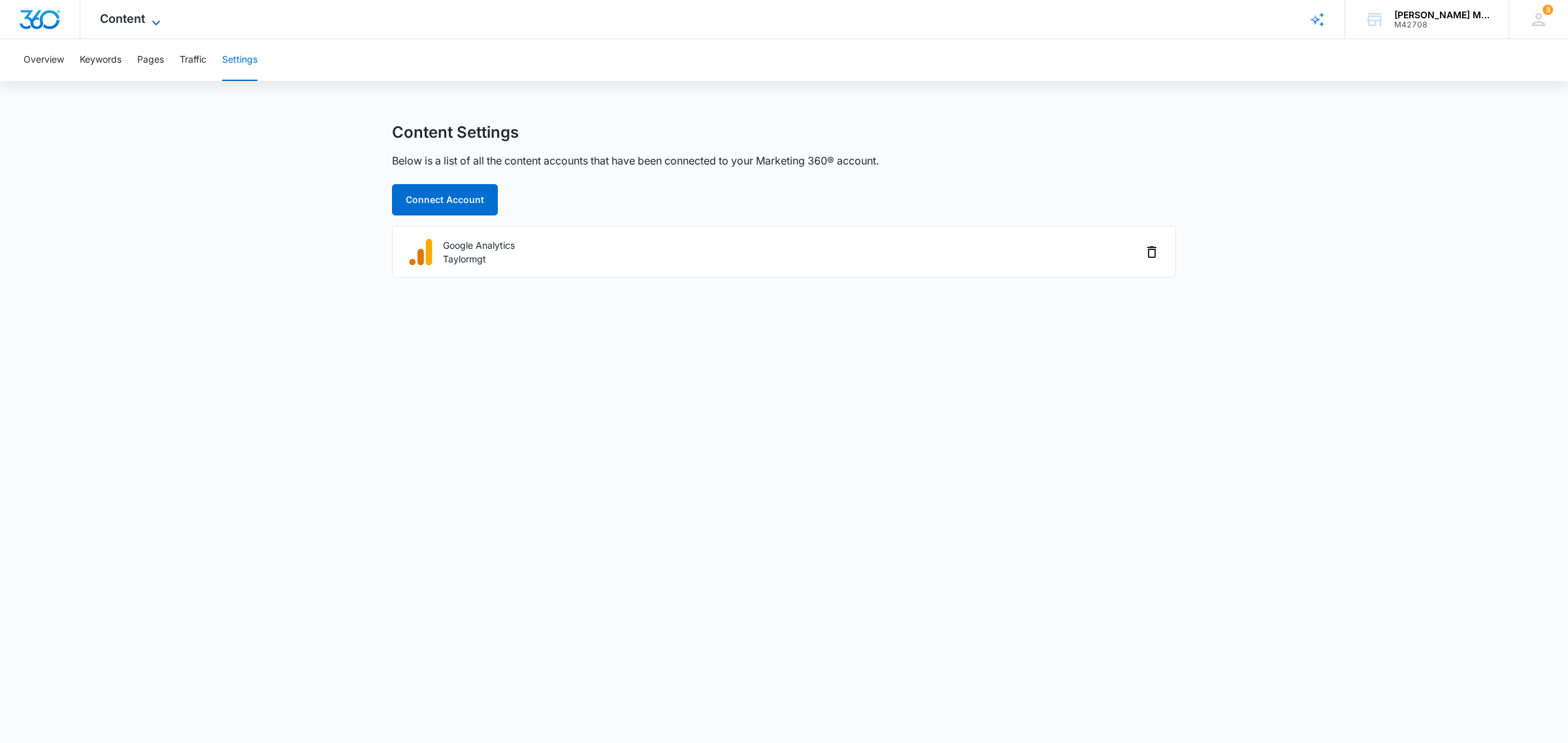
click at [139, 14] on span "Content" at bounding box center [122, 18] width 45 height 14
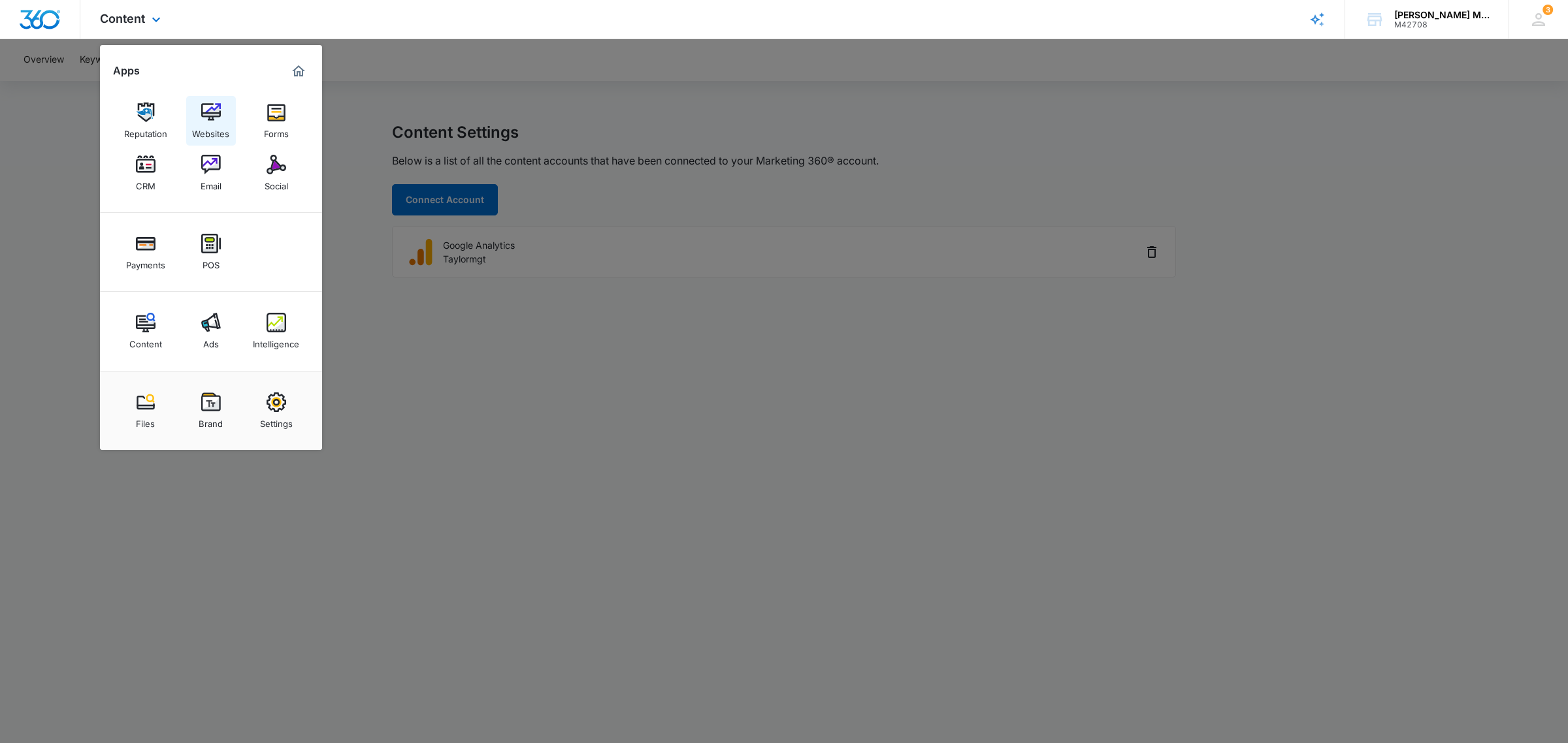
click at [214, 111] on img at bounding box center [211, 113] width 20 height 20
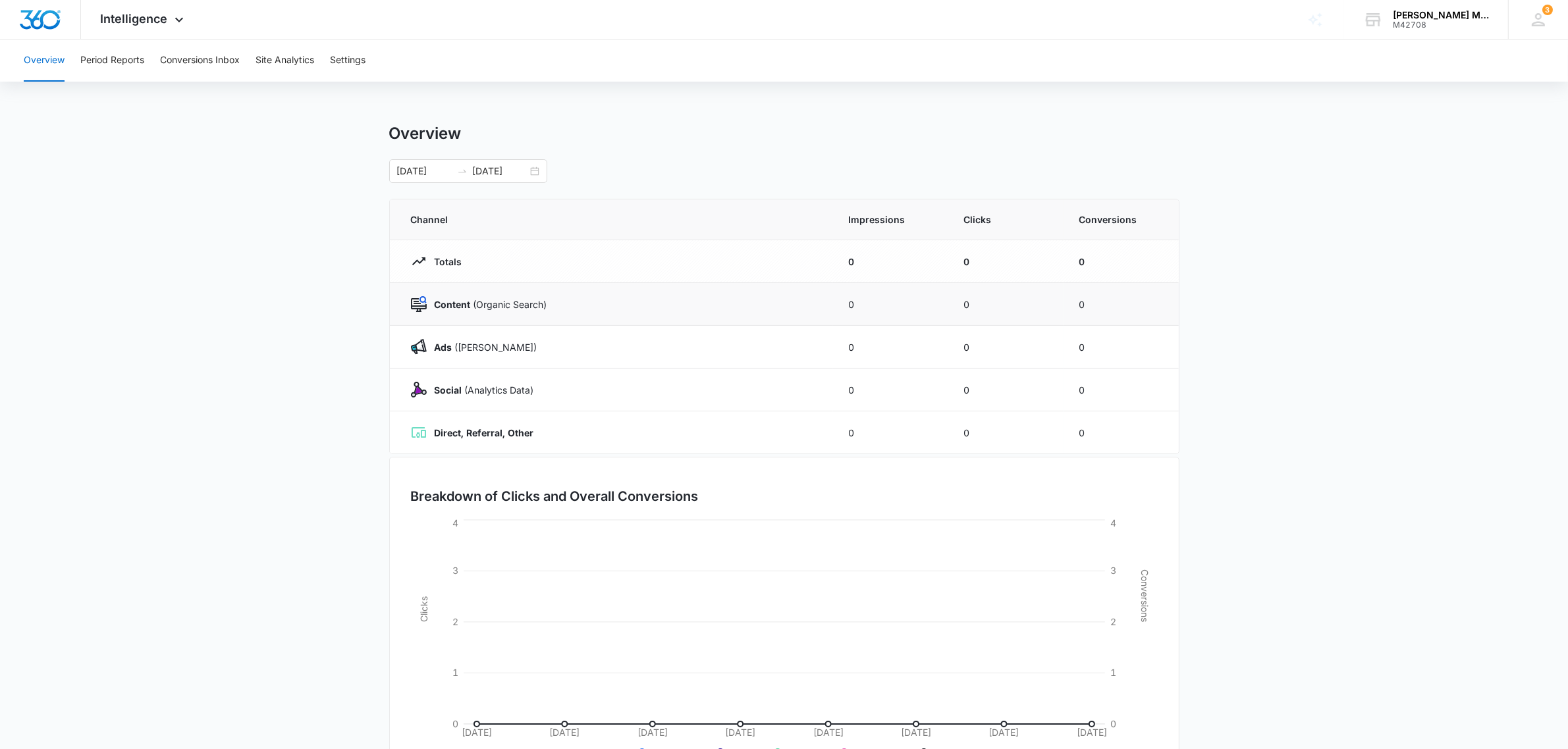
click at [419, 303] on img at bounding box center [419, 304] width 15 height 15
click at [305, 60] on button "Site Analytics" at bounding box center [285, 60] width 59 height 42
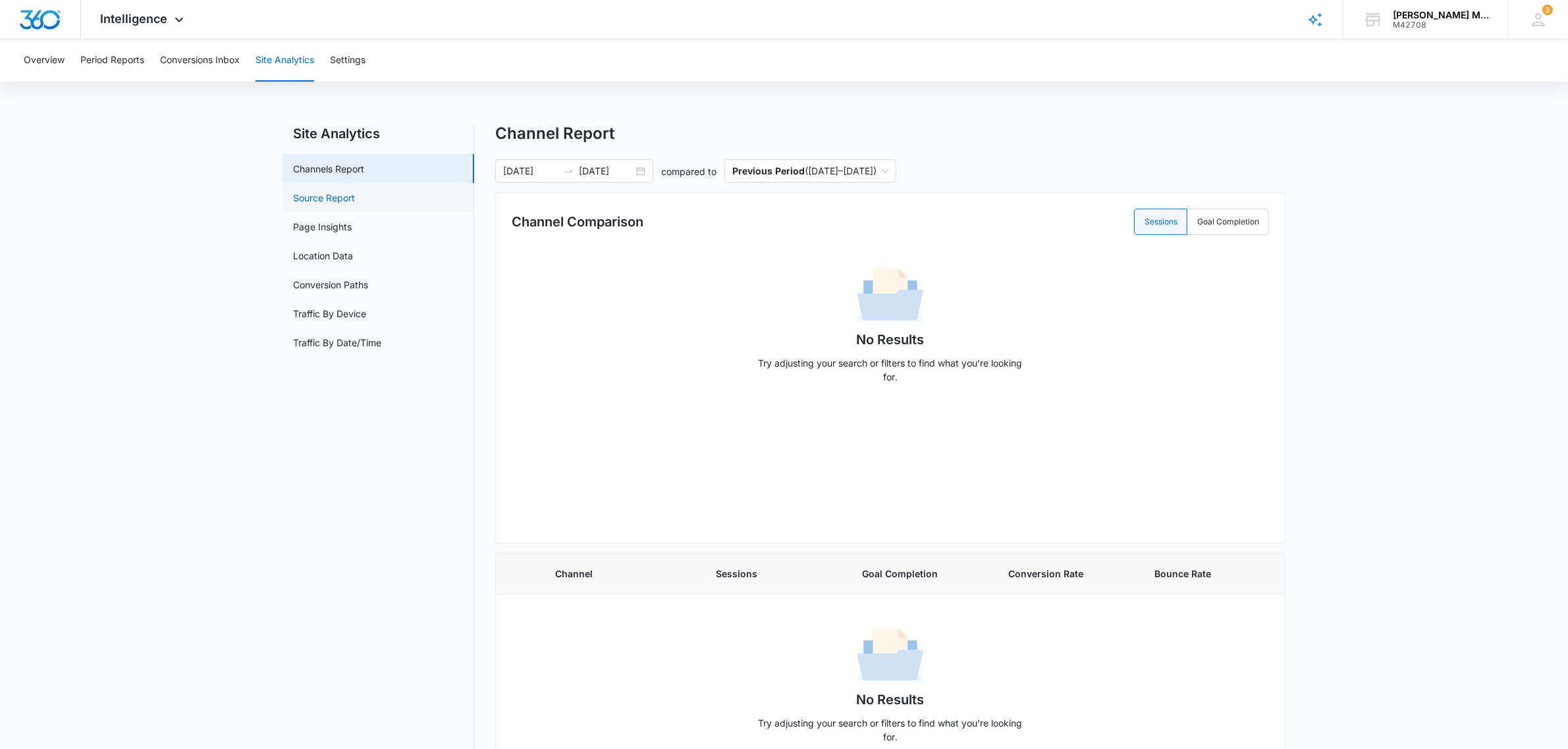
click at [334, 195] on link "Source Report" at bounding box center [324, 198] width 62 height 14
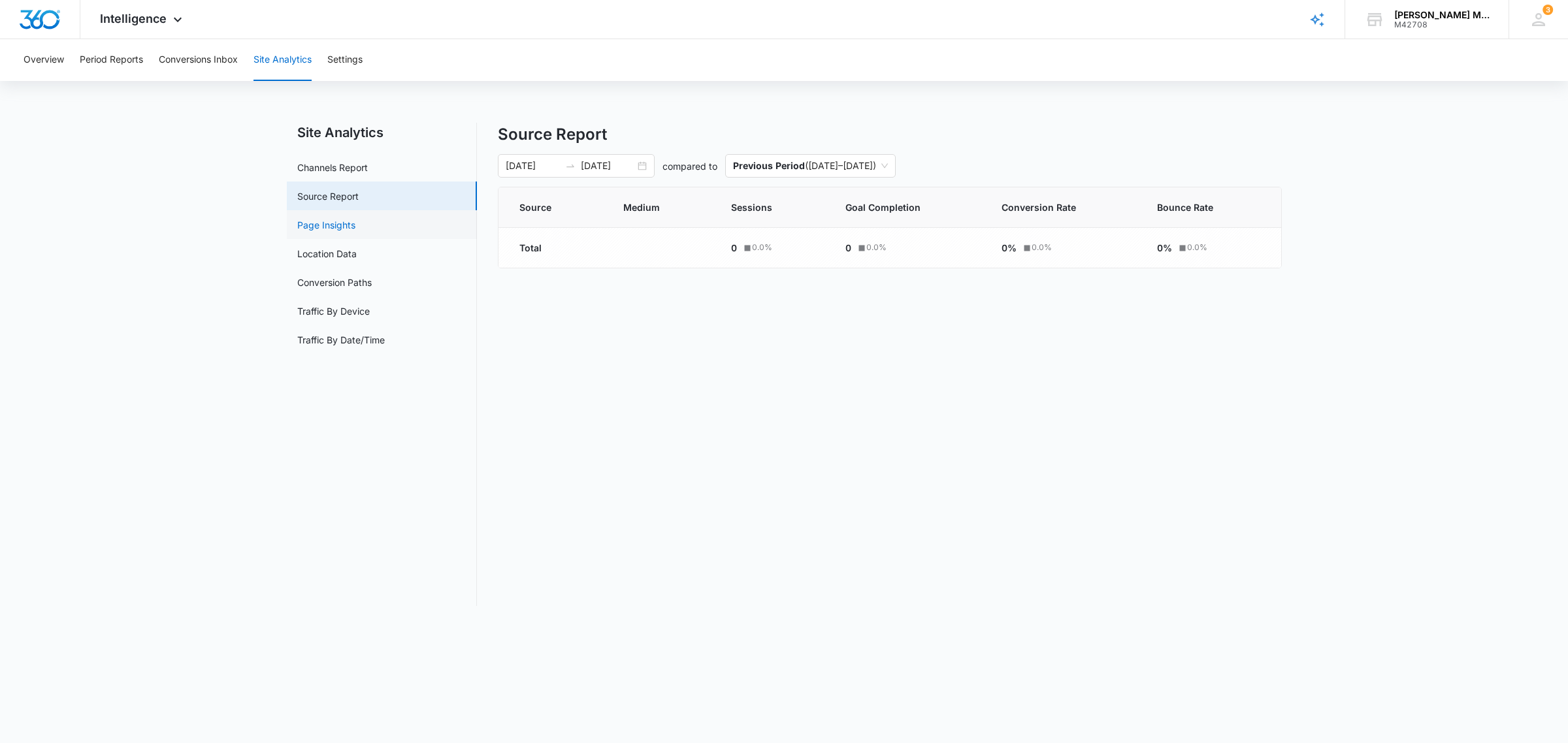
click at [328, 226] on link "Page Insights" at bounding box center [326, 225] width 58 height 14
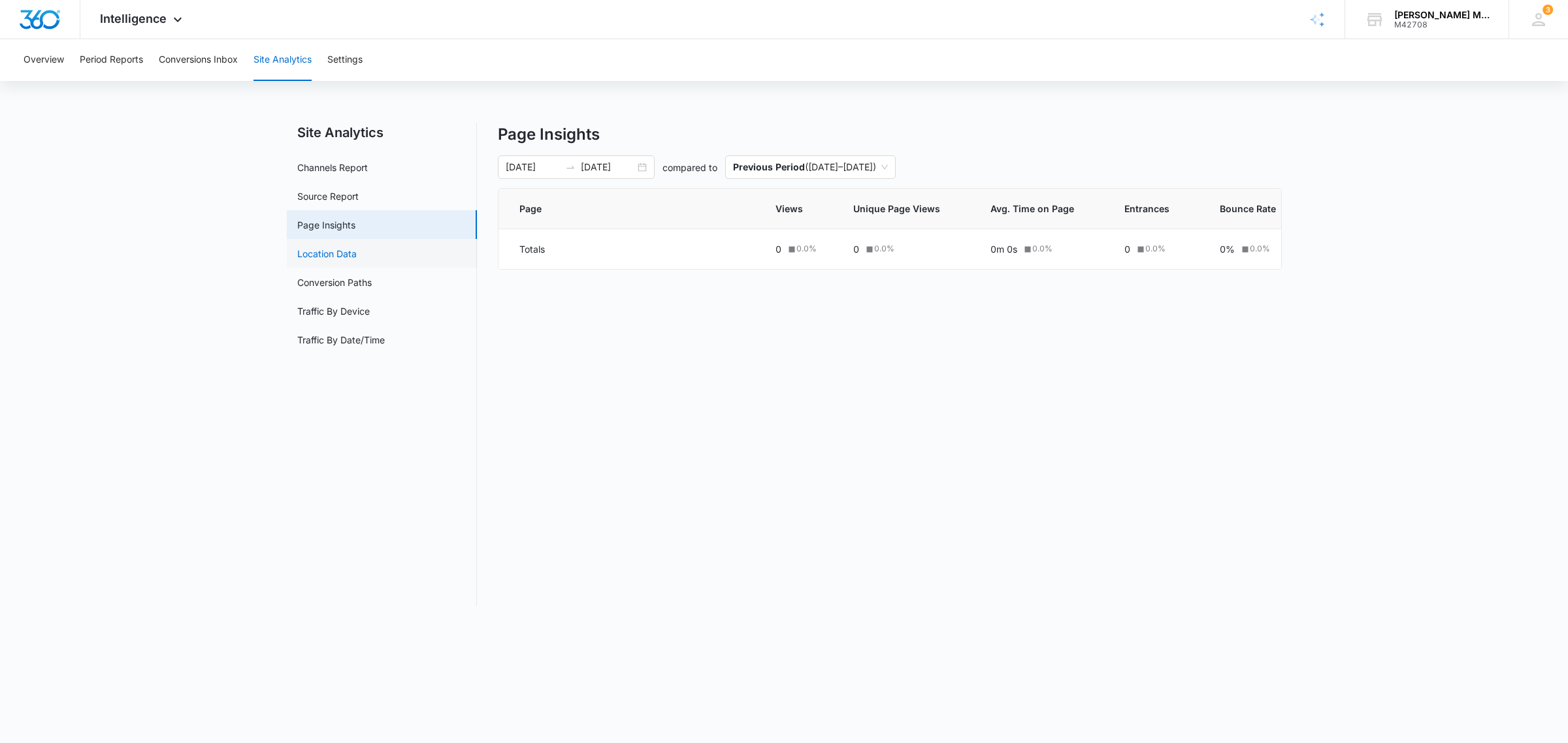
click at [325, 260] on link "Location Data" at bounding box center [326, 254] width 59 height 14
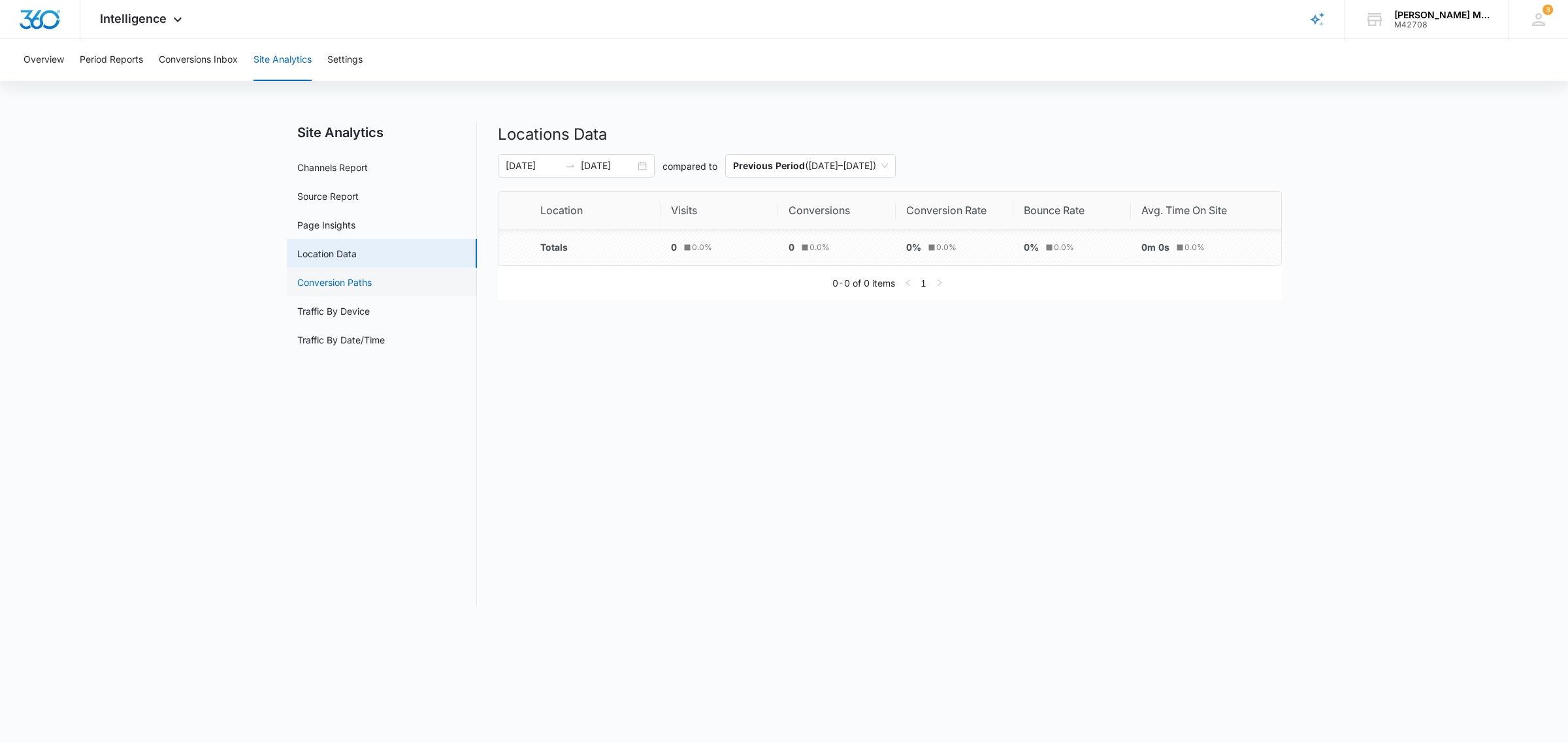
click at [324, 279] on link "Conversion Paths" at bounding box center [334, 282] width 74 height 14
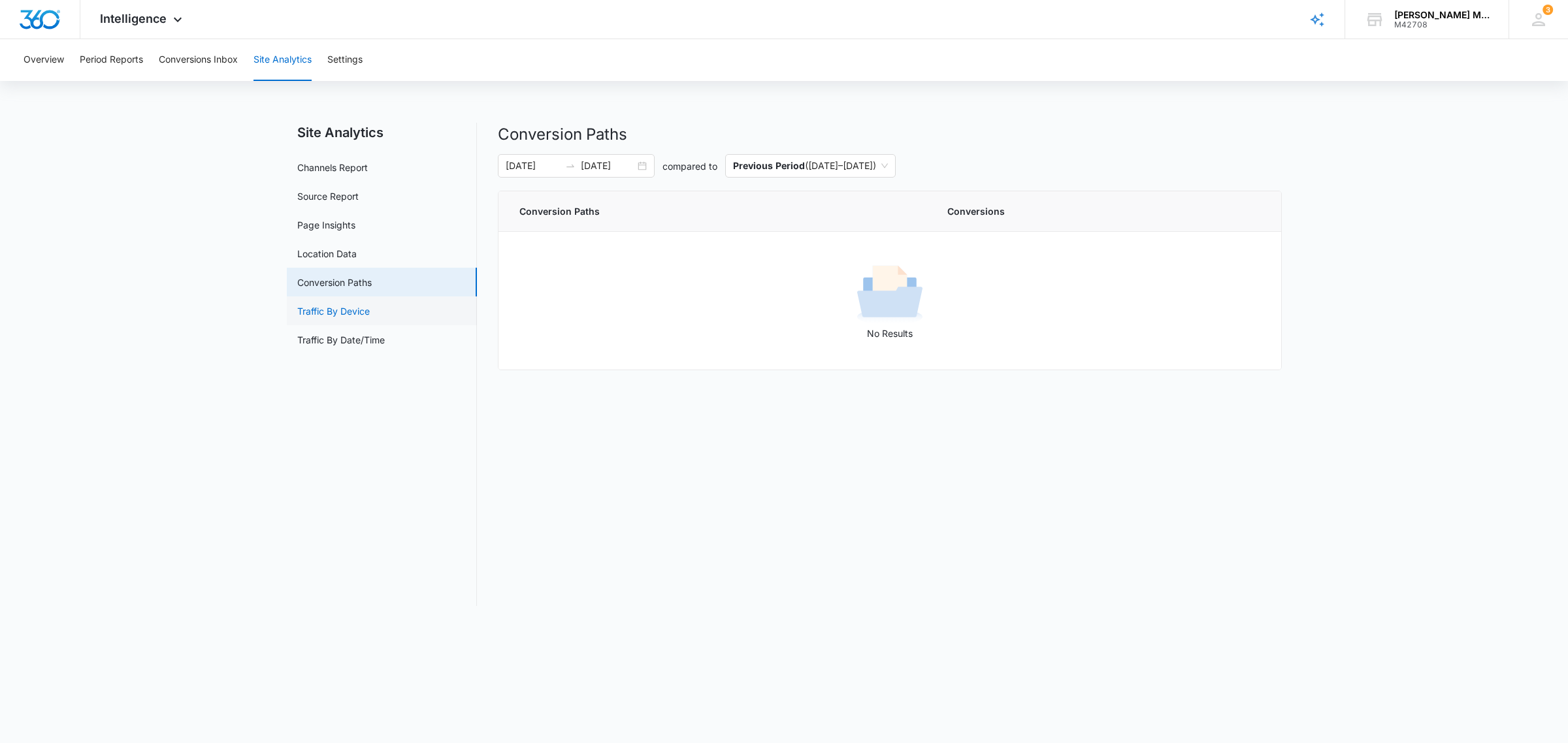
click at [321, 304] on link "Traffic By Device" at bounding box center [333, 311] width 72 height 14
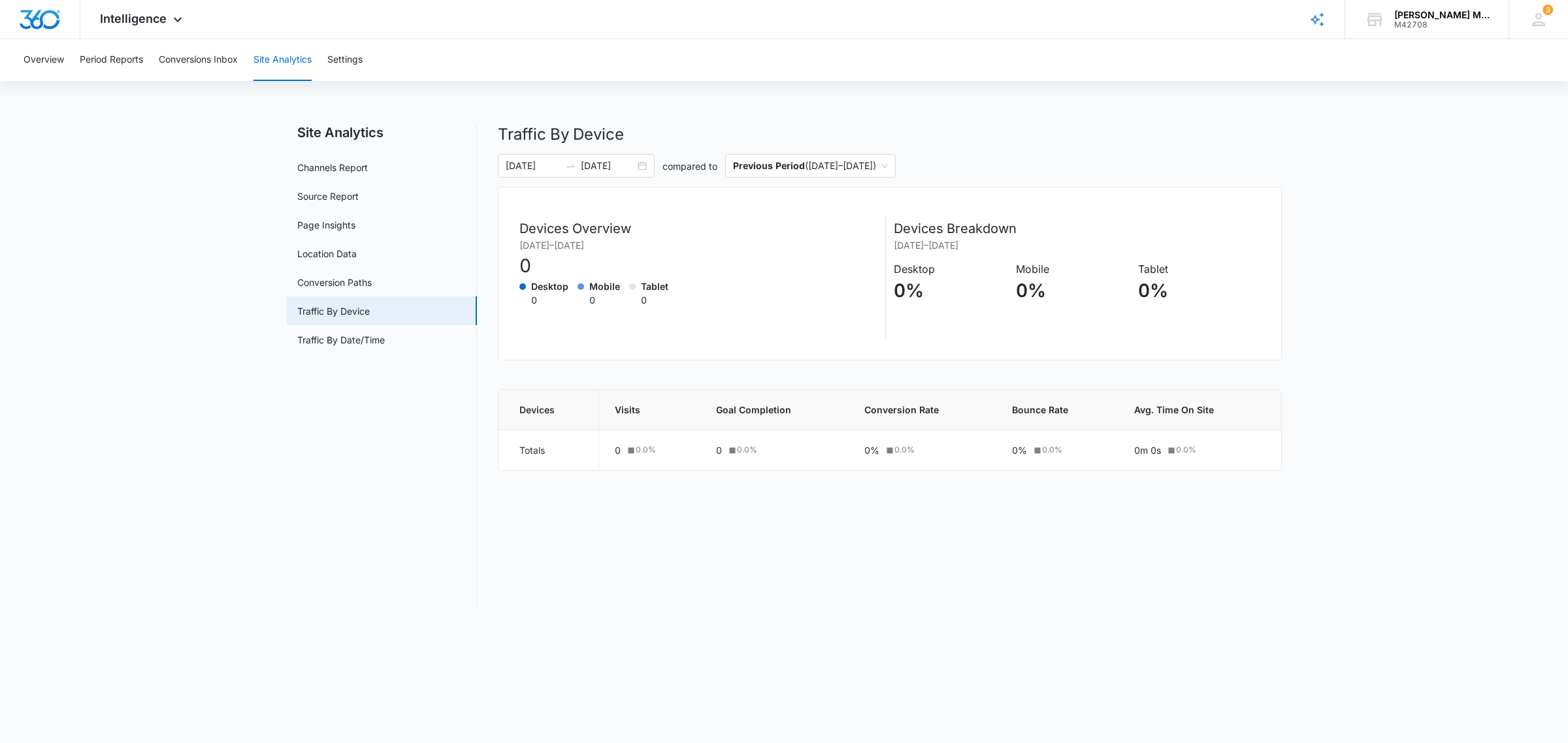
click at [1156, 134] on p "Traffic By Device" at bounding box center [889, 134] width 784 height 24
click at [124, 27] on div "Intelligence Apps Reputation Websites Forms CRM Email Social Payments POS Conte…" at bounding box center [143, 19] width 125 height 38
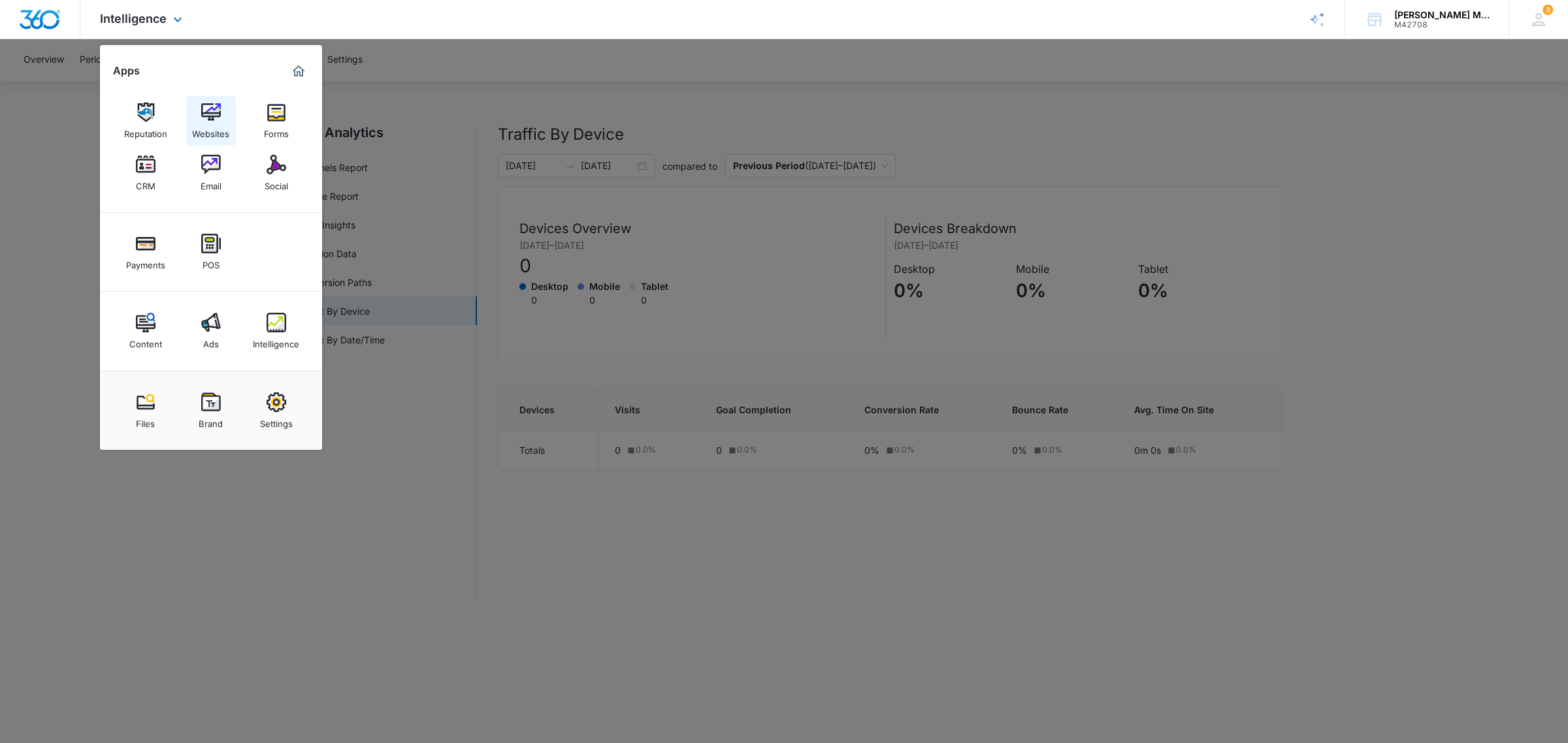
click at [211, 105] on img at bounding box center [211, 113] width 20 height 20
